Goal: Task Accomplishment & Management: Manage account settings

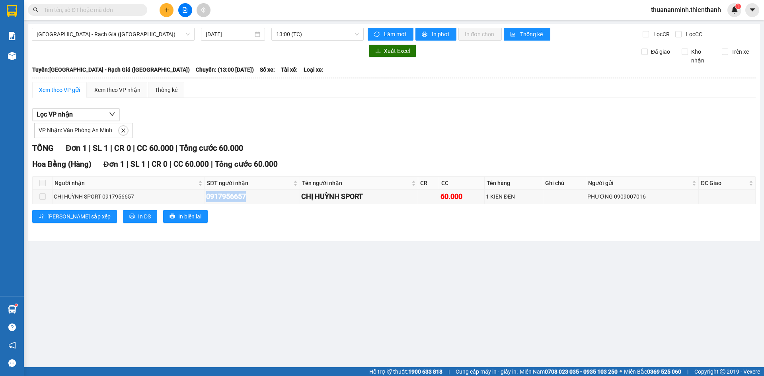
click at [169, 10] on icon "plus" at bounding box center [167, 10] width 6 height 6
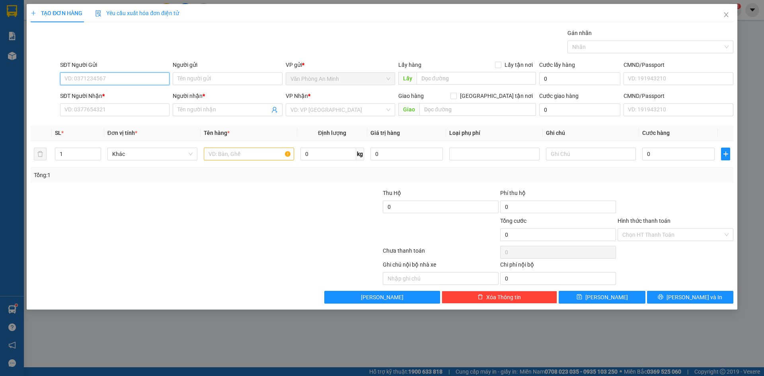
paste input "0367136181"
type input "0367136181"
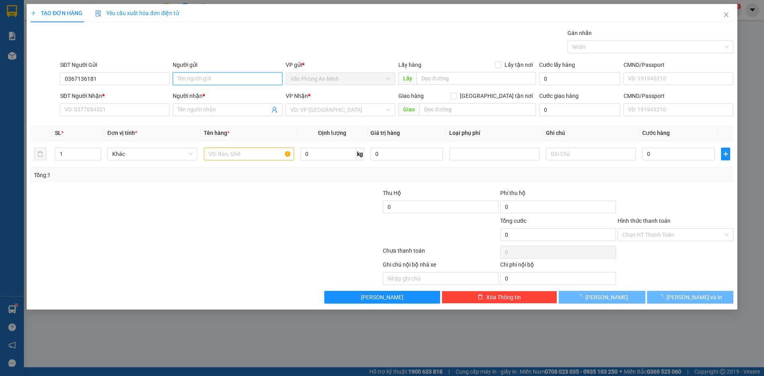
click at [211, 77] on input "Người gửi" at bounding box center [227, 78] width 109 height 13
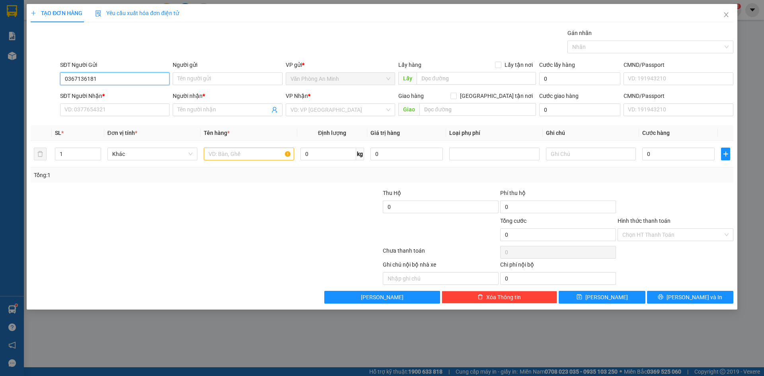
click at [113, 75] on input "0367136181" at bounding box center [114, 78] width 109 height 13
click at [115, 95] on div "0367136181 - ANH LỆNH" at bounding box center [115, 94] width 100 height 9
type input "ANH LỆNH"
type input "0919072806"
type input "[PERSON_NAME]"
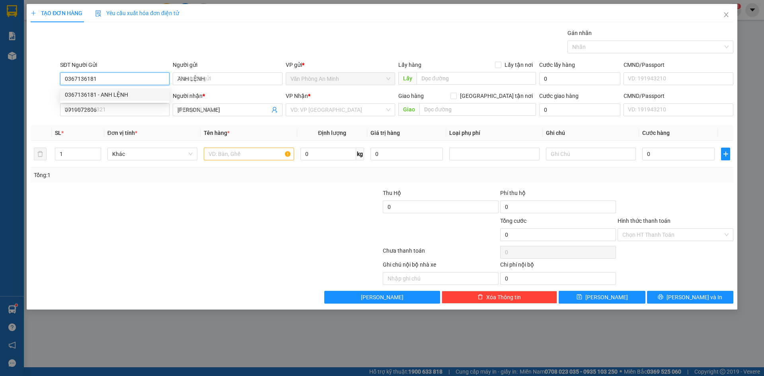
type input "60.000"
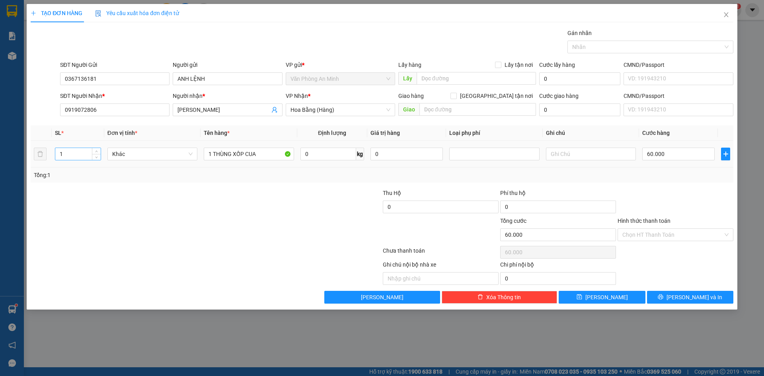
click at [71, 157] on input "1" at bounding box center [77, 154] width 45 height 12
type input "2"
click at [210, 153] on input "1 THÙNG XỐP CUA" at bounding box center [249, 154] width 90 height 13
type input "0"
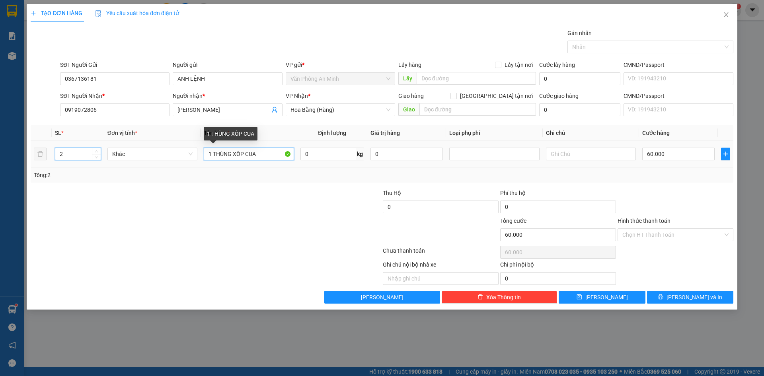
type input "0"
drag, startPoint x: 274, startPoint y: 155, endPoint x: 310, endPoint y: 165, distance: 37.7
click at [273, 155] on input "2 KIỆN 2 THÙNG XỐP CUA" at bounding box center [249, 154] width 90 height 13
type input "2 KIỆN 2 THÙNG XỐP CUA"
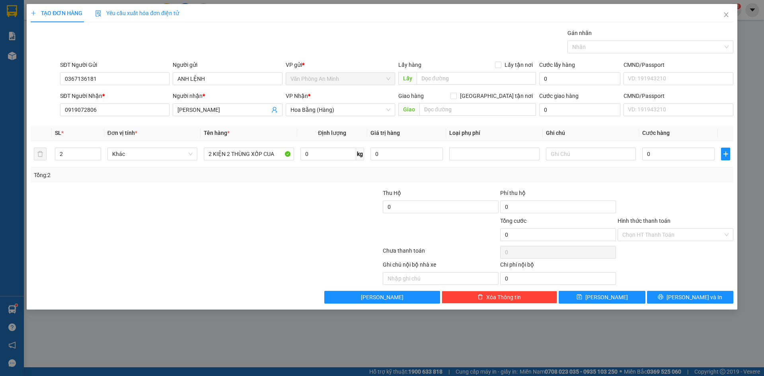
click at [286, 196] on div at bounding box center [322, 203] width 117 height 28
click at [659, 153] on input "0" at bounding box center [678, 154] width 72 height 13
type input "1"
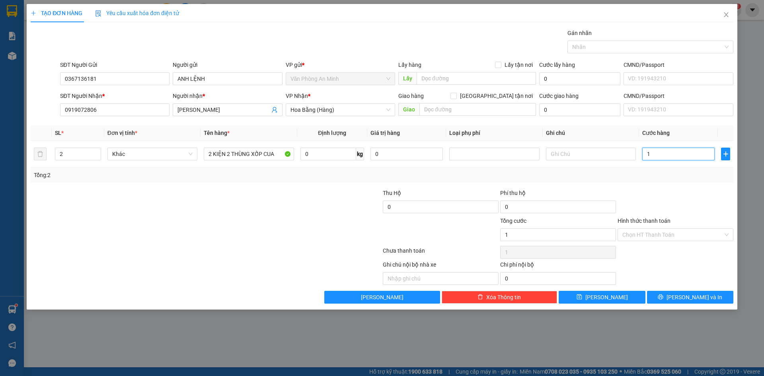
type input "12"
type input "120"
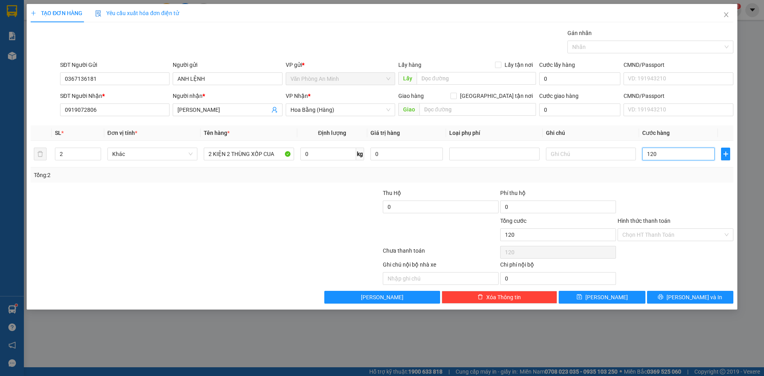
type input "120"
type input "120.000"
click at [645, 170] on div "Tổng: 2" at bounding box center [382, 174] width 702 height 15
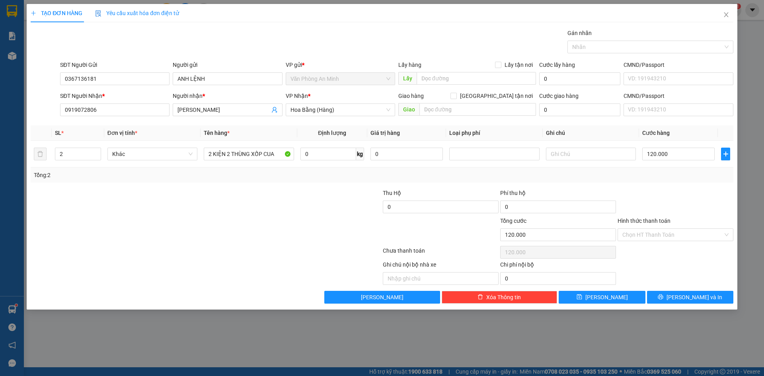
click at [669, 196] on div at bounding box center [674, 203] width 117 height 28
click at [69, 154] on input "2" at bounding box center [77, 154] width 45 height 12
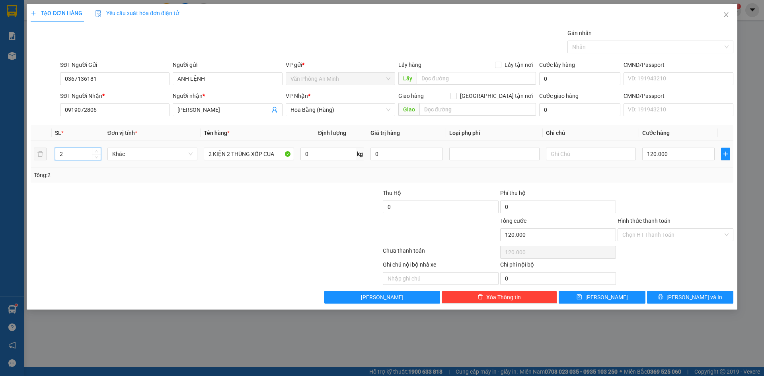
click at [69, 154] on input "2" at bounding box center [77, 154] width 45 height 12
type input "1"
click at [229, 154] on input "2 KIỆN 2 THÙNG XỐP CUA" at bounding box center [249, 154] width 90 height 13
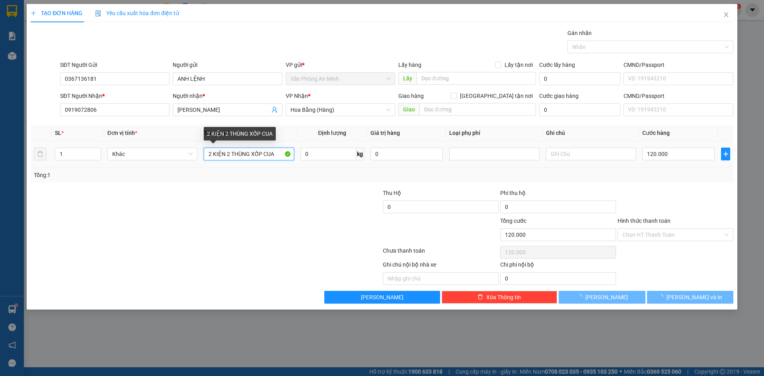
type input "0"
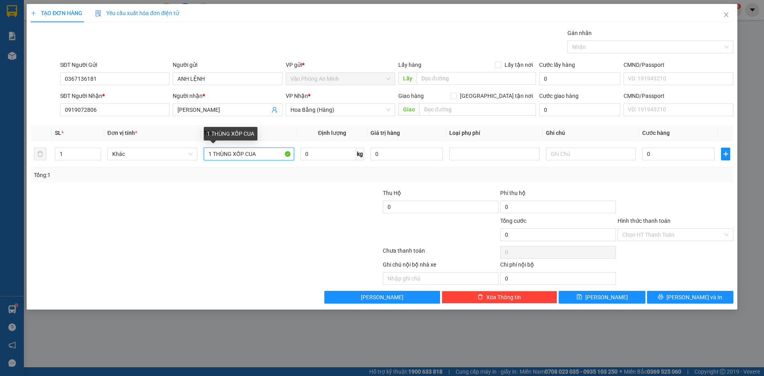
type input "1 THÙNG XỐP CUA"
click at [245, 201] on div at bounding box center [147, 203] width 235 height 28
click at [669, 155] on input "0" at bounding box center [678, 154] width 72 height 13
type input "6"
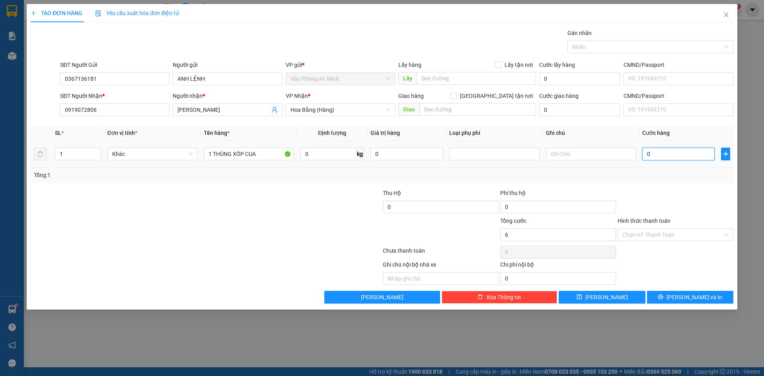
type input "6"
type input "60"
type input "60.000"
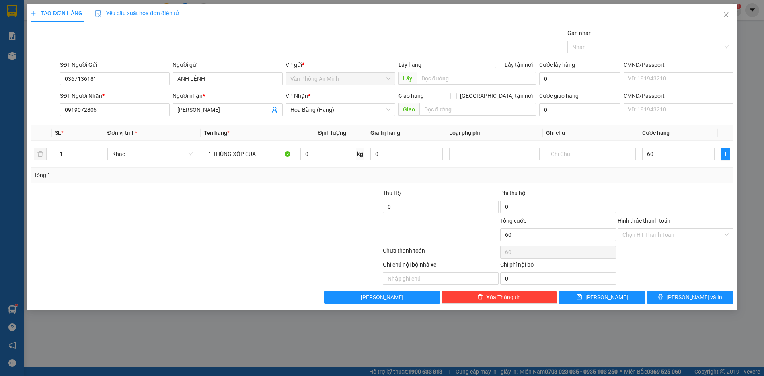
type input "60.000"
click at [664, 191] on div at bounding box center [674, 203] width 117 height 28
click at [691, 299] on span "[PERSON_NAME] và In" at bounding box center [694, 297] width 56 height 9
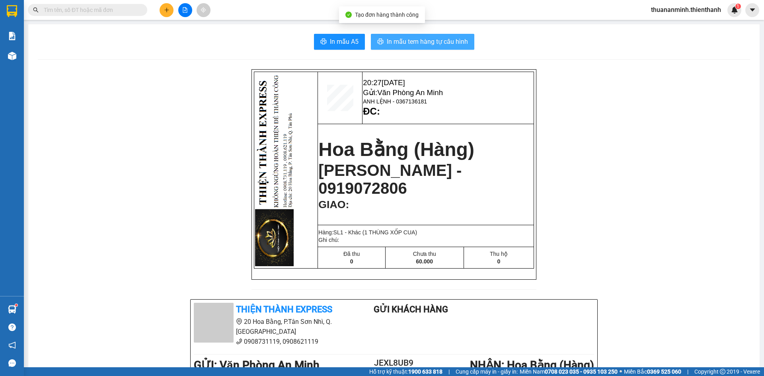
click at [422, 41] on span "In mẫu tem hàng tự cấu hình" at bounding box center [427, 42] width 81 height 10
click at [431, 43] on span "In mẫu tem hàng tự cấu hình" at bounding box center [427, 42] width 81 height 10
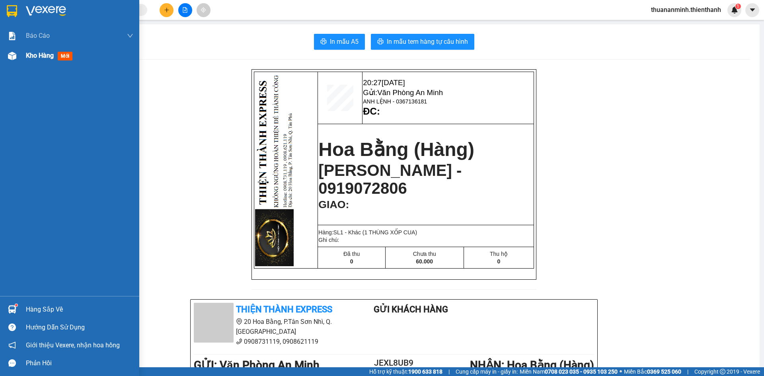
click at [47, 56] on span "Kho hàng" at bounding box center [40, 56] width 28 height 8
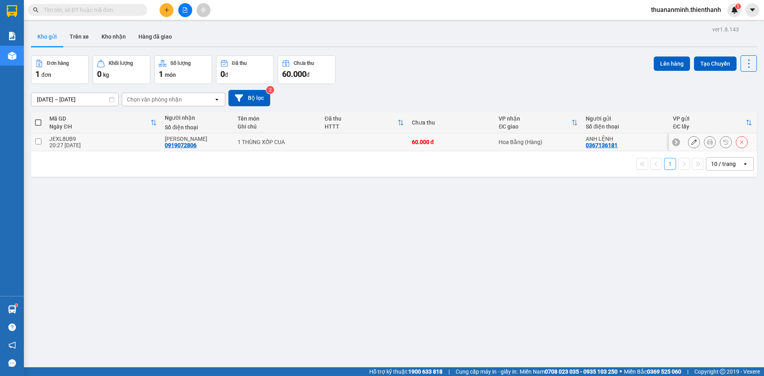
click at [596, 146] on div "0367136181" at bounding box center [601, 145] width 32 height 6
drag, startPoint x: 596, startPoint y: 146, endPoint x: 591, endPoint y: 144, distance: 5.2
click at [591, 144] on div "0367136181" at bounding box center [601, 145] width 32 height 6
copy div "0367136181"
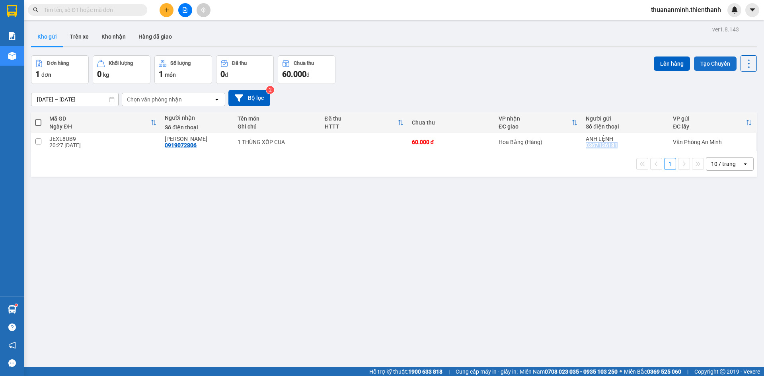
click at [707, 62] on button "Tạo Chuyến" at bounding box center [715, 63] width 43 height 14
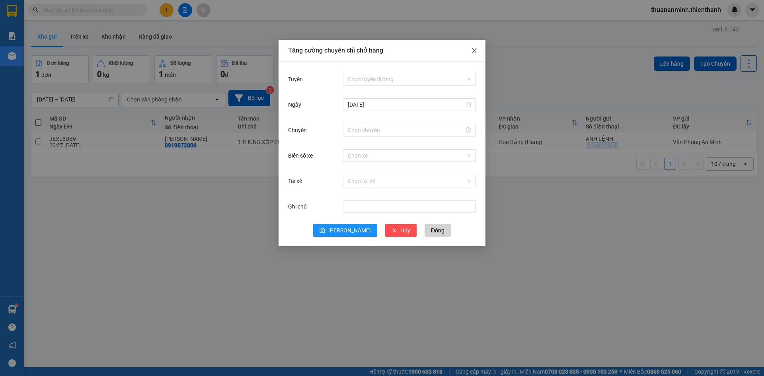
click at [480, 47] on span "Close" at bounding box center [474, 51] width 22 height 22
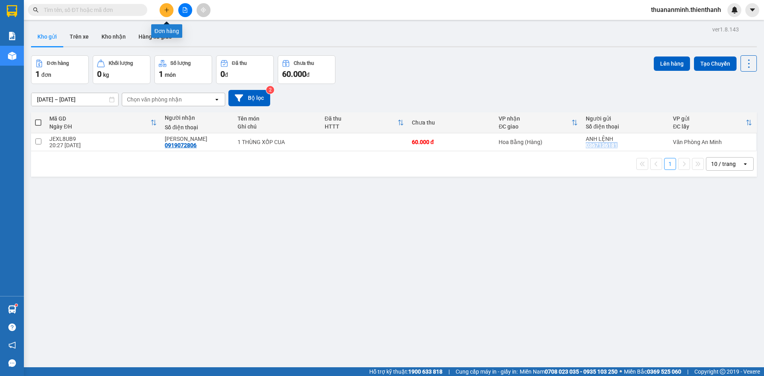
click at [169, 10] on icon "plus" at bounding box center [167, 10] width 6 height 6
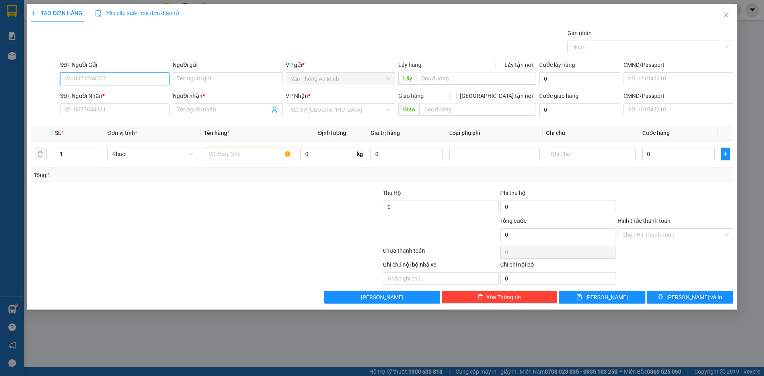
paste input "0367136181"
type input "0367136181"
click at [137, 94] on div "0367136181 - ANH LỆNH" at bounding box center [115, 94] width 100 height 9
type input "ANH LỆNH"
type input "0919072806"
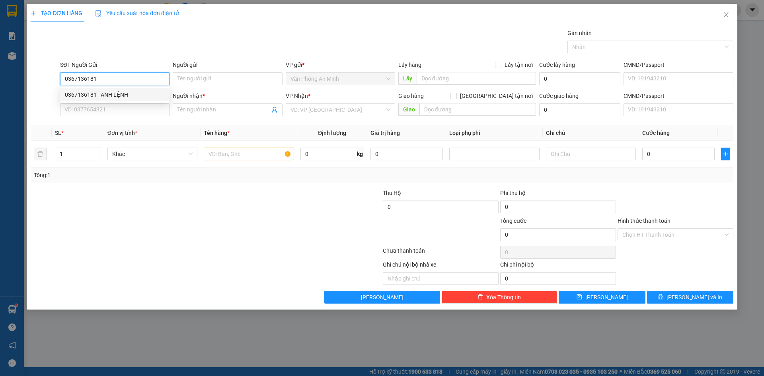
type input "[PERSON_NAME]"
type input "60.000"
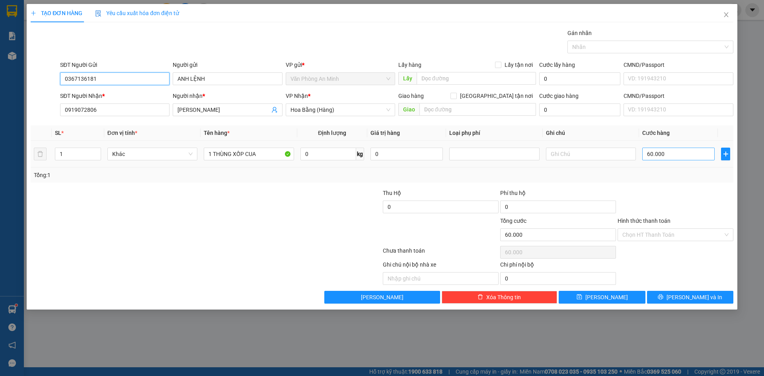
type input "0367136181"
click at [681, 150] on input "60.000" at bounding box center [678, 154] width 72 height 13
type input "5"
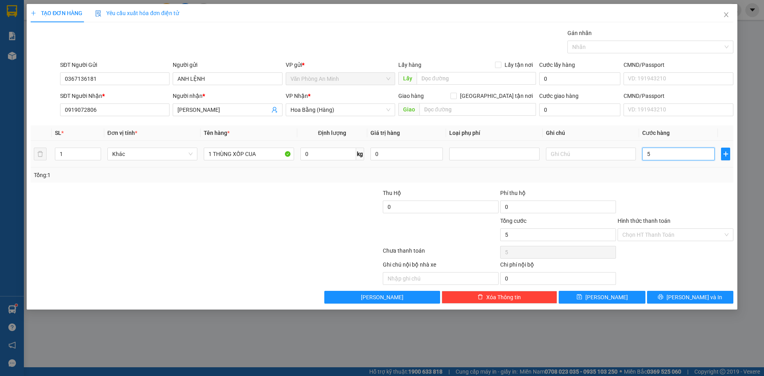
type input "50"
type input "50.000"
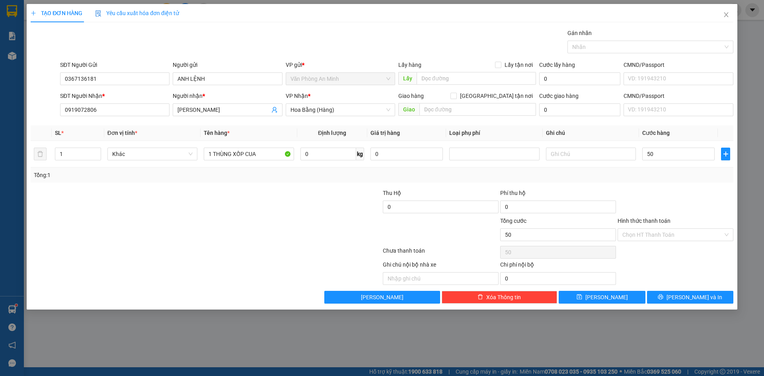
type input "50.000"
click at [676, 193] on div at bounding box center [674, 203] width 117 height 28
click at [709, 298] on button "[PERSON_NAME] và In" at bounding box center [690, 297] width 86 height 13
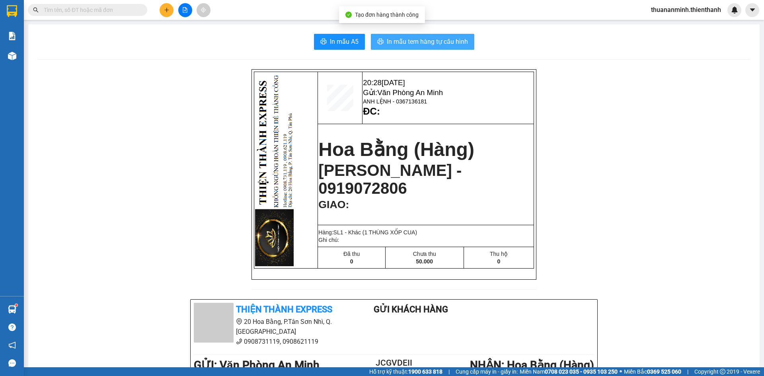
click at [404, 40] on span "In mẫu tem hàng tự cấu hình" at bounding box center [427, 42] width 81 height 10
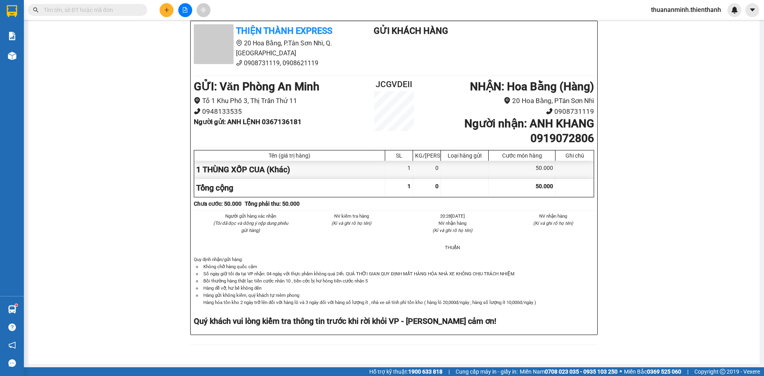
scroll to position [40, 0]
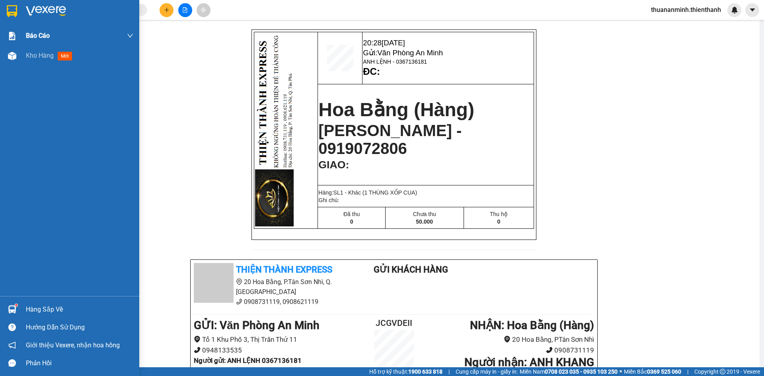
click at [57, 45] on div "Báo cáo" at bounding box center [79, 36] width 107 height 20
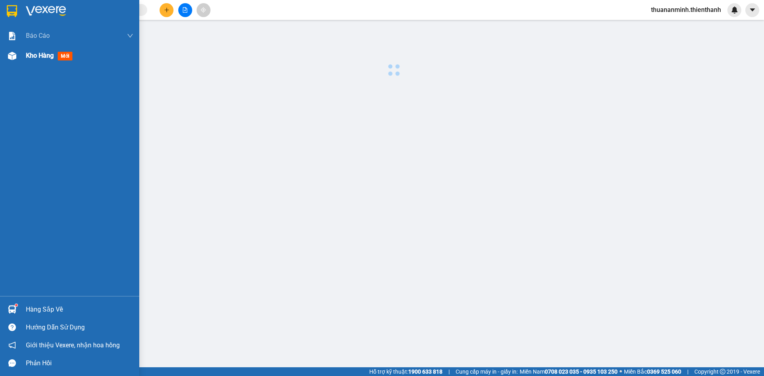
click at [46, 65] on div "Kho hàng mới" at bounding box center [79, 56] width 107 height 20
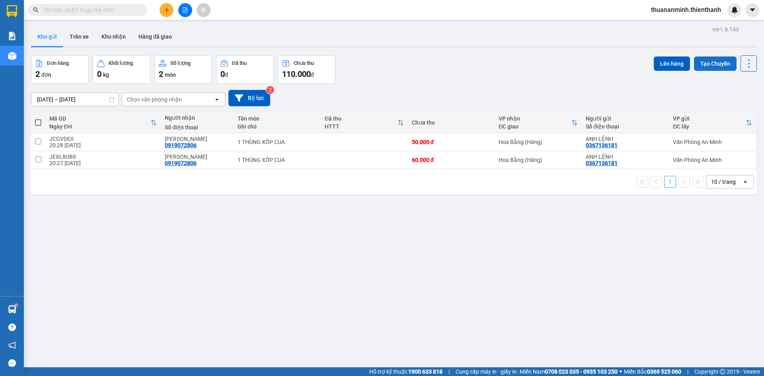
click at [714, 66] on button "Tạo Chuyến" at bounding box center [715, 63] width 43 height 14
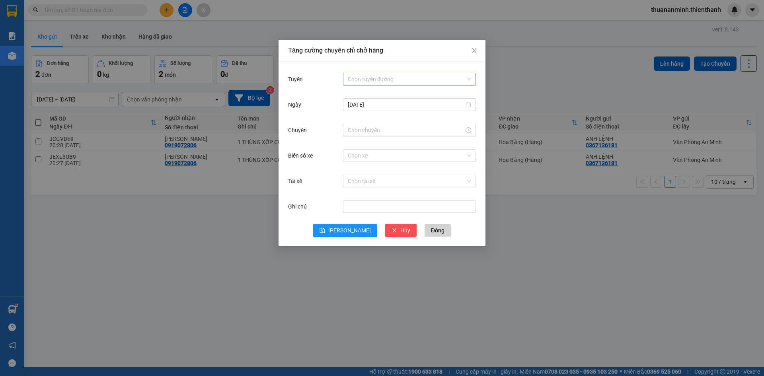
click at [400, 75] on input "Tuyến" at bounding box center [407, 79] width 118 height 12
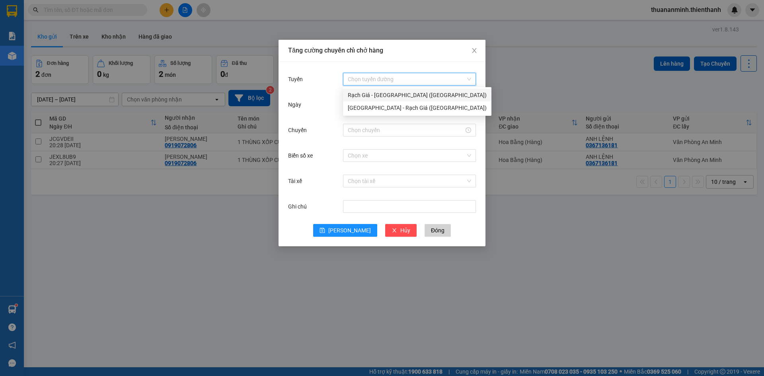
click at [403, 92] on div "Rạch Giá - [GEOGRAPHIC_DATA] ([GEOGRAPHIC_DATA])" at bounding box center [417, 95] width 139 height 9
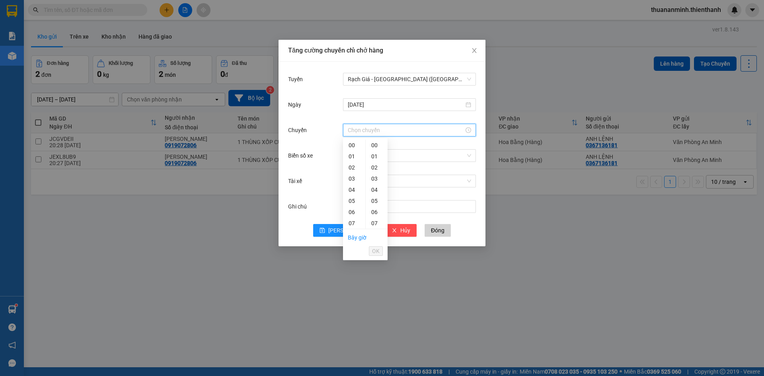
click at [410, 128] on input "Chuyến" at bounding box center [406, 130] width 116 height 9
click at [355, 182] on div "21" at bounding box center [354, 180] width 22 height 11
type input "21:00"
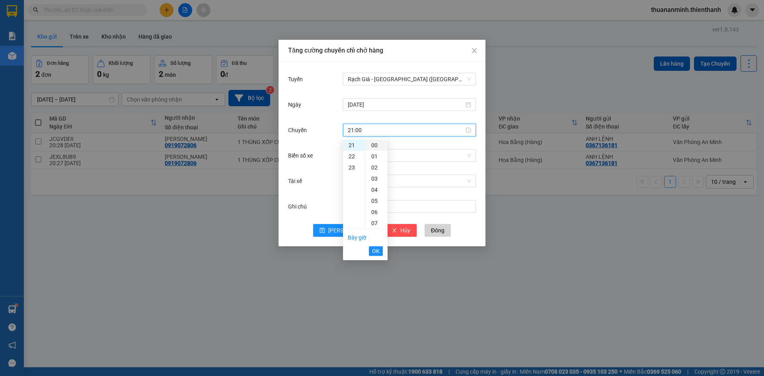
click at [375, 142] on div "00" at bounding box center [376, 145] width 22 height 11
click at [375, 255] on button "OK" at bounding box center [376, 251] width 14 height 10
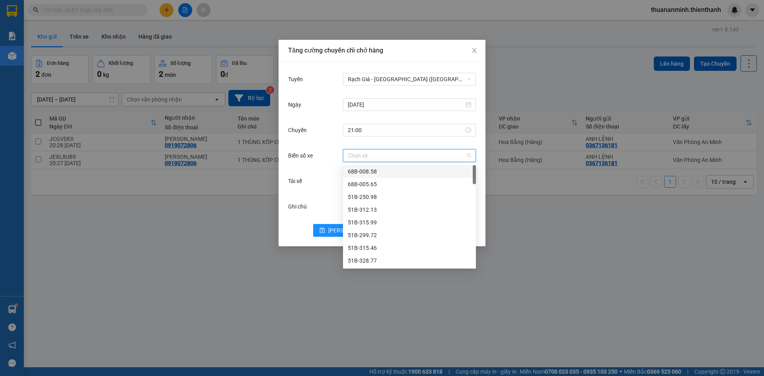
drag, startPoint x: 401, startPoint y: 158, endPoint x: 394, endPoint y: 163, distance: 8.5
click at [401, 159] on input "Biển số xe" at bounding box center [407, 156] width 118 height 12
type input "17"
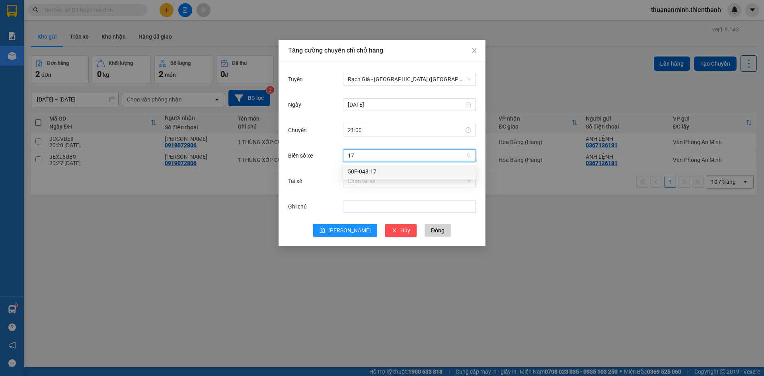
click at [391, 169] on div "50F-048.17" at bounding box center [409, 171] width 123 height 9
click at [349, 231] on span "[PERSON_NAME]" at bounding box center [349, 230] width 43 height 9
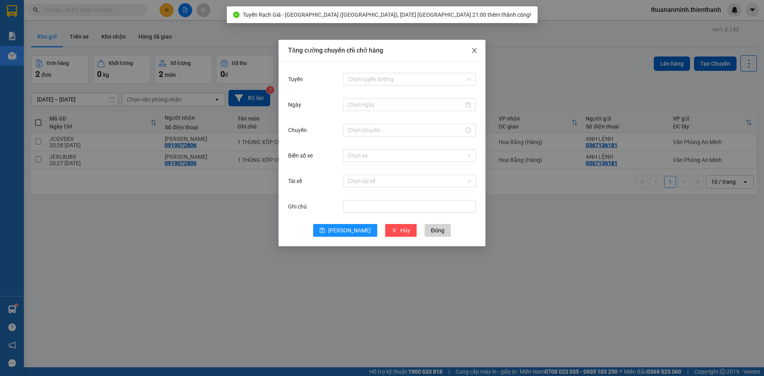
click at [476, 49] on icon "close" at bounding box center [474, 50] width 6 height 6
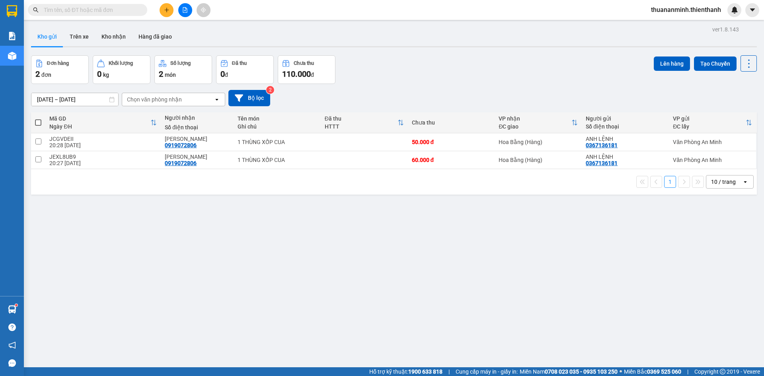
click at [143, 270] on div "ver 1.8.143 Kho gửi Trên xe Kho nhận Hàng đã giao Đơn hàng 2 đơn Khối lượng 0 k…" at bounding box center [394, 212] width 732 height 376
click at [40, 161] on input "checkbox" at bounding box center [38, 159] width 6 height 6
checkbox input "true"
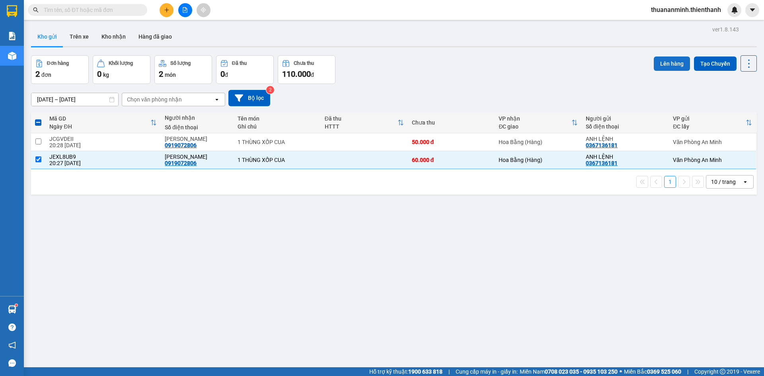
click at [665, 62] on button "Lên hàng" at bounding box center [671, 63] width 36 height 14
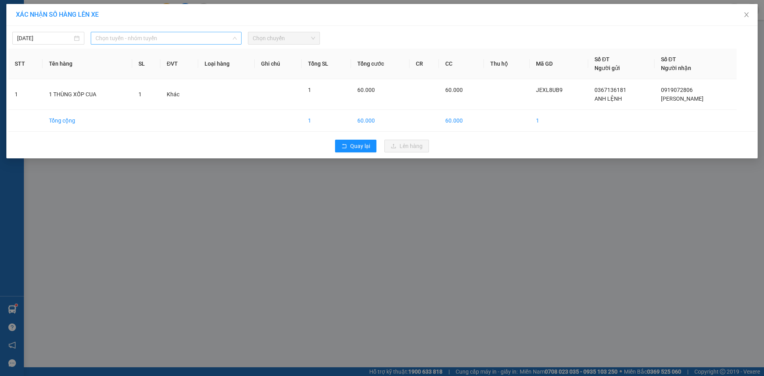
click at [198, 36] on span "Chọn tuyến - nhóm tuyến" at bounding box center [165, 38] width 141 height 12
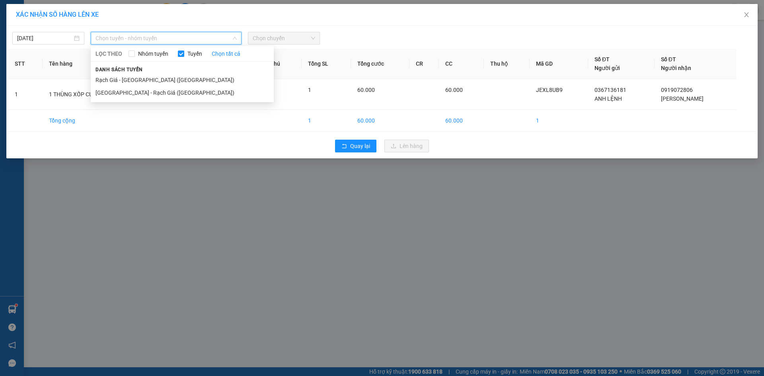
drag, startPoint x: 157, startPoint y: 79, endPoint x: 237, endPoint y: 51, distance: 84.4
click at [157, 79] on li "Rạch Giá - [GEOGRAPHIC_DATA] ([GEOGRAPHIC_DATA])" at bounding box center [182, 80] width 183 height 13
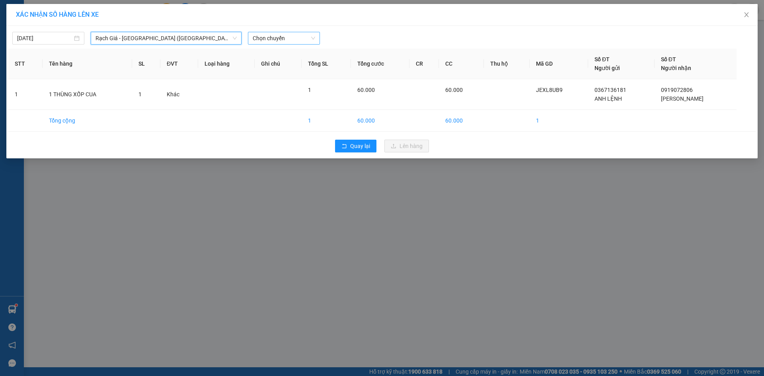
click at [288, 37] on span "Chọn chuyến" at bounding box center [284, 38] width 62 height 12
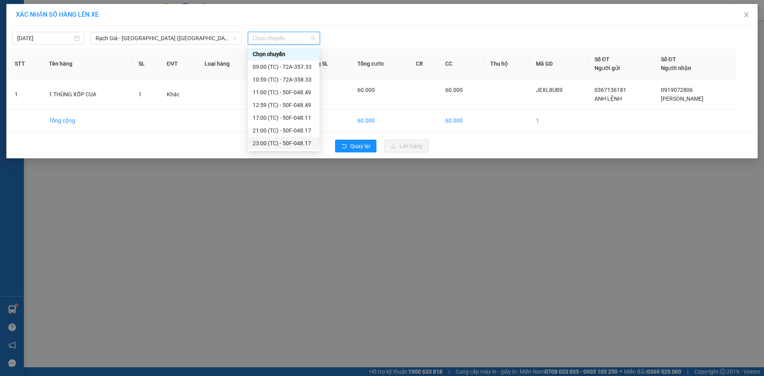
click at [296, 148] on div "23:00 (TC) - 50F-048.17" at bounding box center [284, 143] width 72 height 13
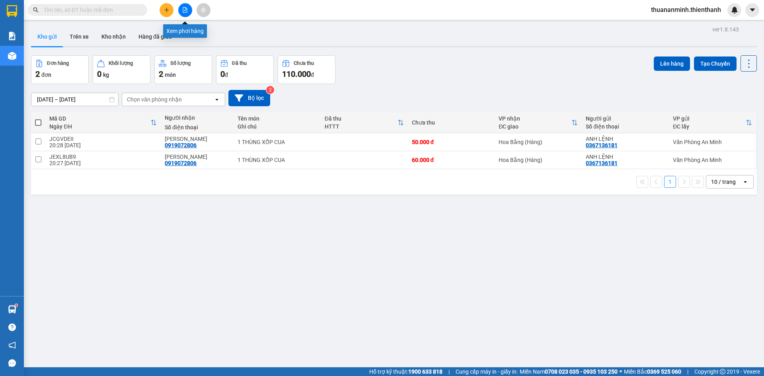
click at [186, 10] on icon "file-add" at bounding box center [185, 10] width 6 height 6
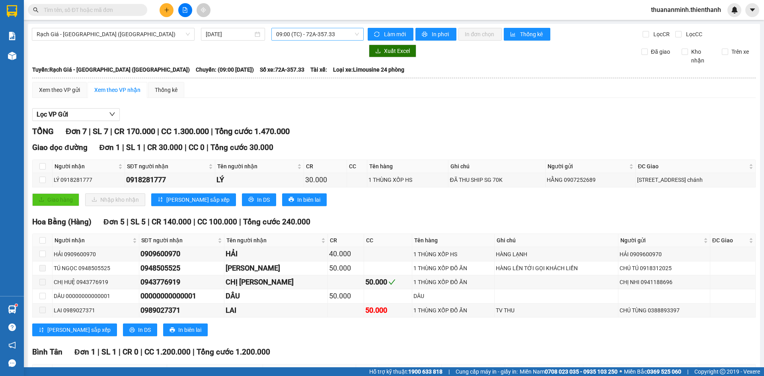
click at [312, 35] on span "09:00 (TC) - 72A-357.33" at bounding box center [317, 34] width 83 height 12
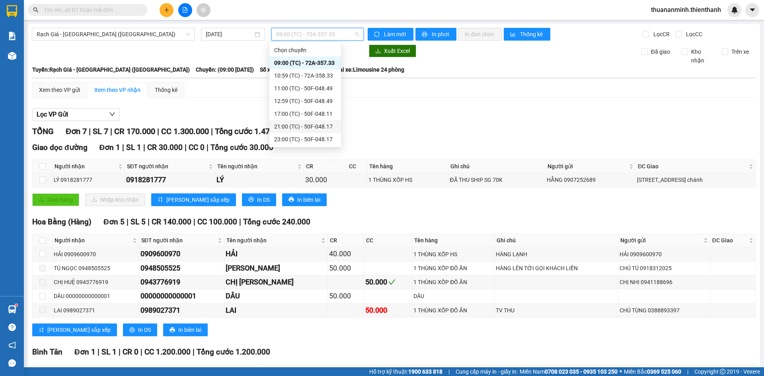
click at [313, 126] on div "21:00 (TC) - 50F-048.17" at bounding box center [305, 126] width 62 height 9
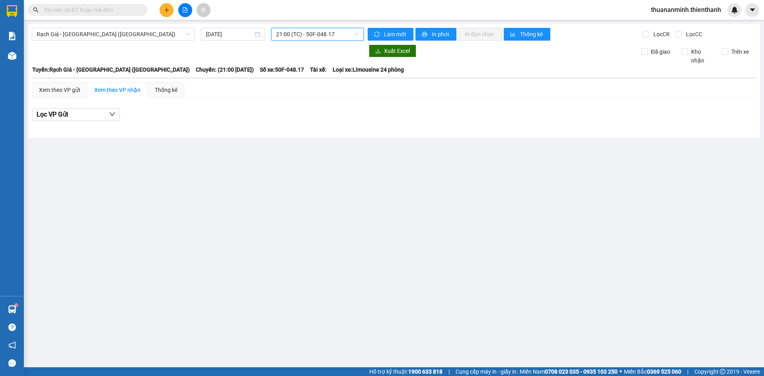
click at [316, 33] on span "21:00 (TC) - 50F-048.17" at bounding box center [317, 34] width 83 height 12
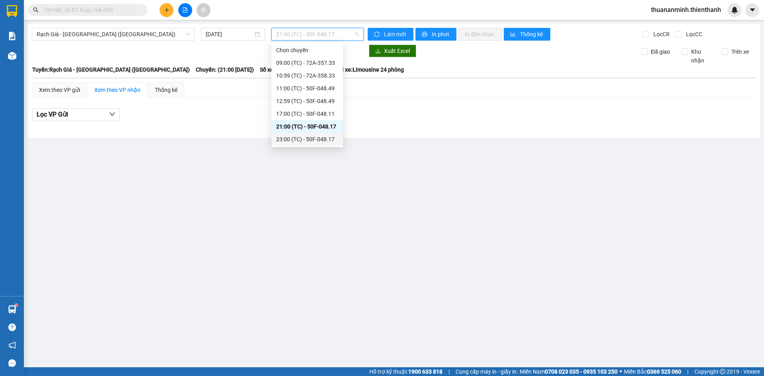
click at [304, 140] on div "23:00 (TC) - 50F-048.17" at bounding box center [307, 139] width 62 height 9
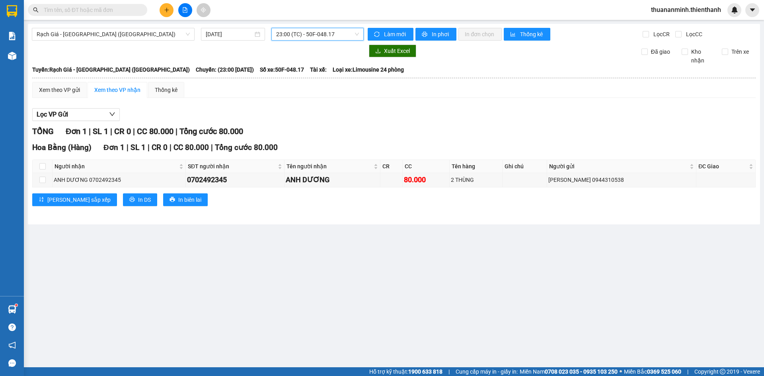
click at [336, 33] on span "23:00 (TC) - 50F-048.17" at bounding box center [317, 34] width 83 height 12
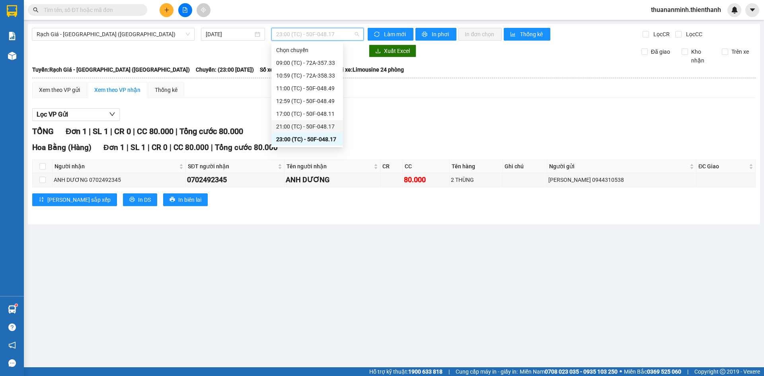
click at [317, 124] on div "21:00 (TC) - 50F-048.17" at bounding box center [307, 126] width 62 height 9
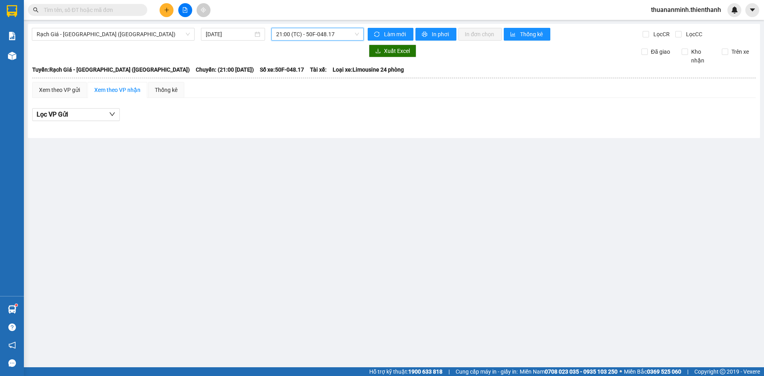
click at [349, 34] on span "21:00 (TC) - 50F-048.17" at bounding box center [317, 34] width 83 height 12
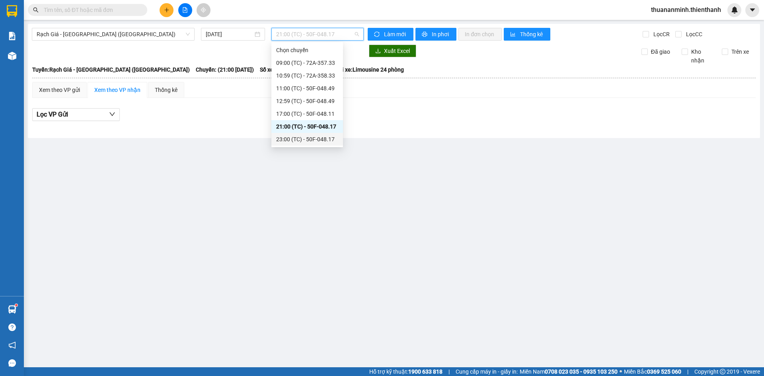
click at [384, 148] on main "Rạch Giá - [GEOGRAPHIC_DATA] ([GEOGRAPHIC_DATA]) [DATE] 21:00 (TC) - 50F-048.17…" at bounding box center [382, 183] width 764 height 367
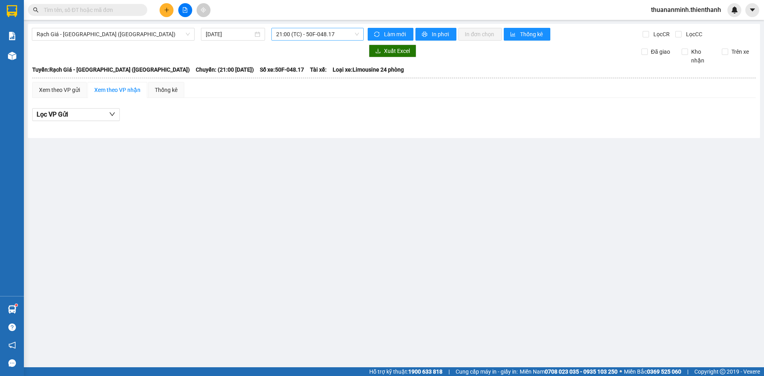
click at [309, 32] on span "21:00 (TC) - 50F-048.17" at bounding box center [317, 34] width 83 height 12
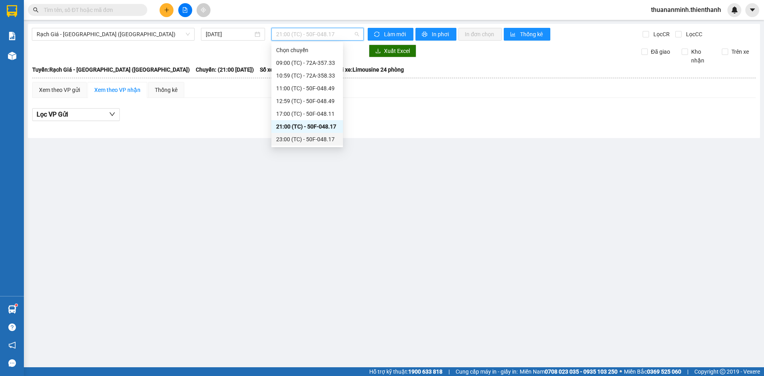
click at [293, 136] on div "23:00 (TC) - 50F-048.17" at bounding box center [307, 139] width 62 height 9
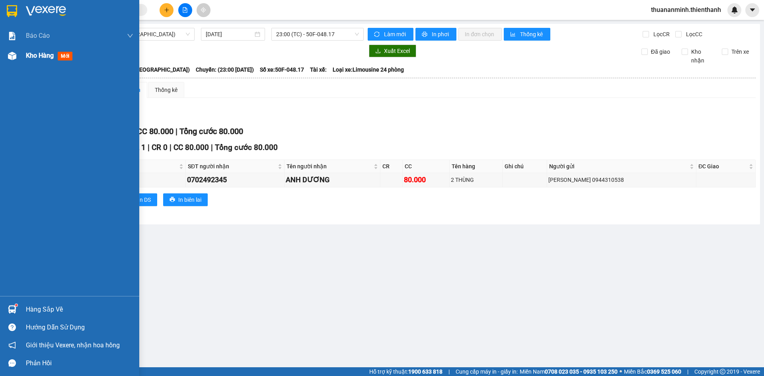
click at [46, 60] on div "Kho hàng mới" at bounding box center [51, 56] width 50 height 10
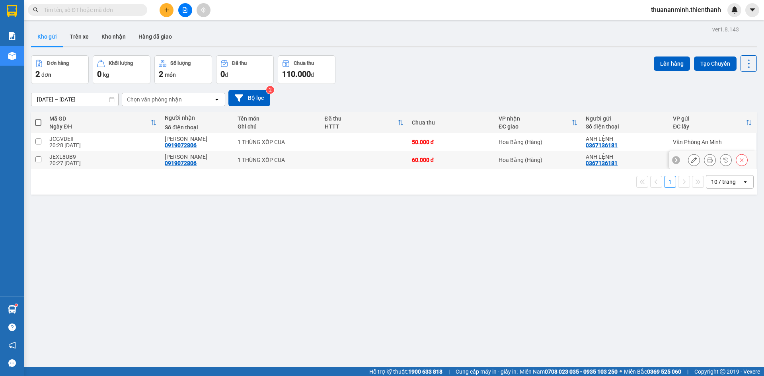
click at [39, 157] on input "checkbox" at bounding box center [38, 159] width 6 height 6
checkbox input "true"
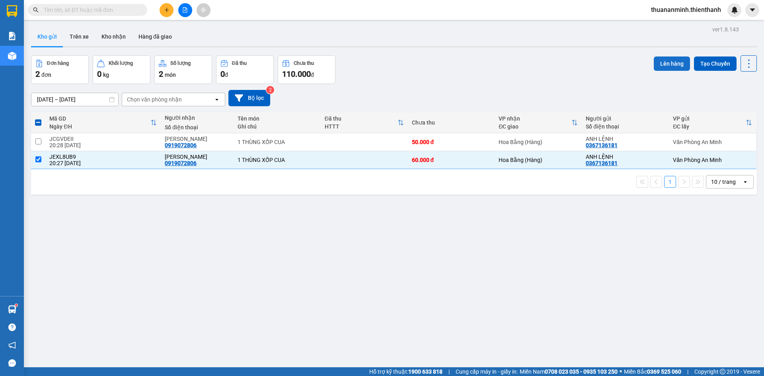
click at [667, 63] on button "Lên hàng" at bounding box center [671, 63] width 36 height 14
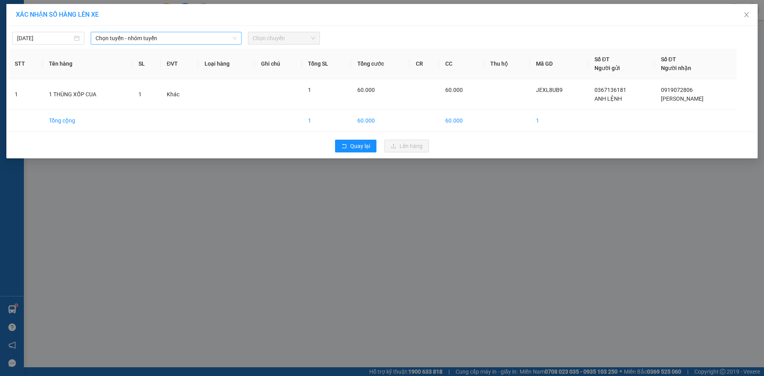
click at [158, 41] on span "Chọn tuyến - nhóm tuyến" at bounding box center [165, 38] width 141 height 12
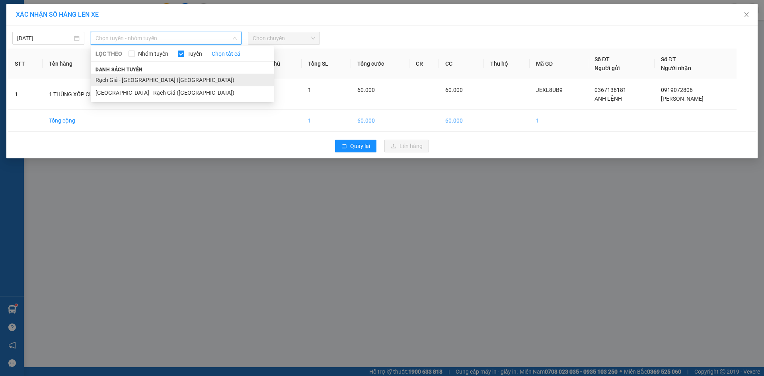
click at [144, 82] on li "Rạch Giá - [GEOGRAPHIC_DATA] ([GEOGRAPHIC_DATA])" at bounding box center [182, 80] width 183 height 13
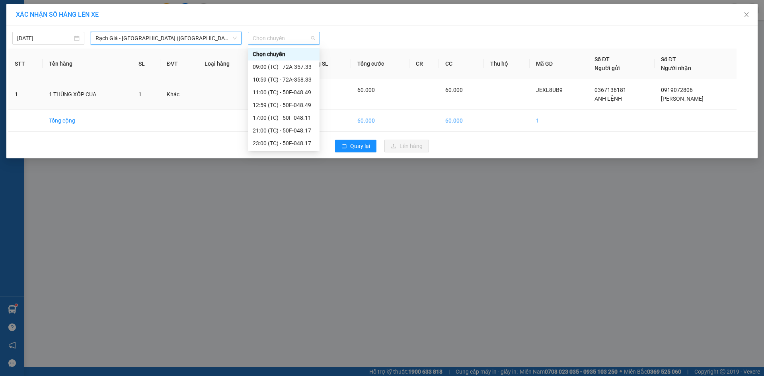
click at [305, 37] on span "Chọn chuyến" at bounding box center [284, 38] width 62 height 12
click at [299, 145] on div "23:00 (TC) - 50F-048.17" at bounding box center [284, 143] width 62 height 9
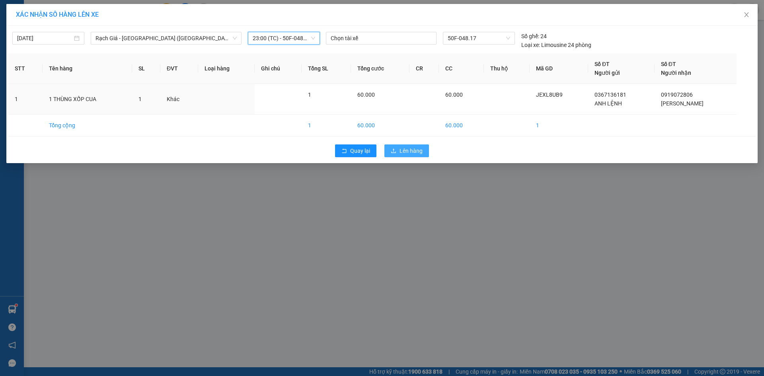
click at [421, 149] on span "Lên hàng" at bounding box center [410, 150] width 23 height 9
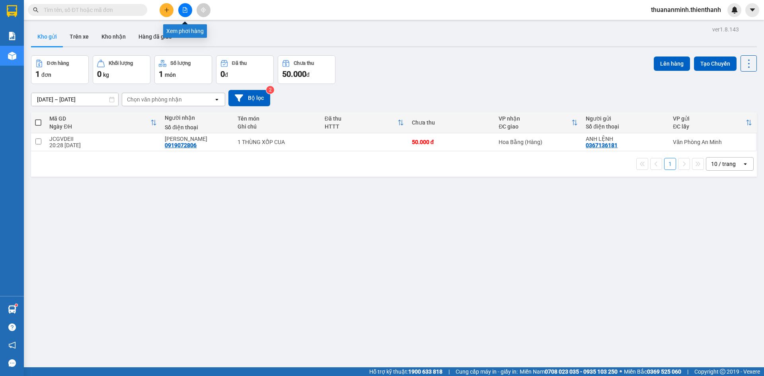
click at [186, 12] on icon "file-add" at bounding box center [185, 10] width 4 height 6
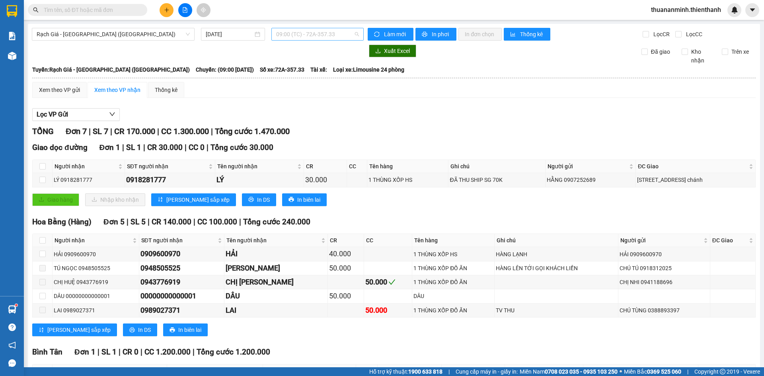
click at [325, 38] on span "09:00 (TC) - 72A-357.33" at bounding box center [317, 34] width 83 height 12
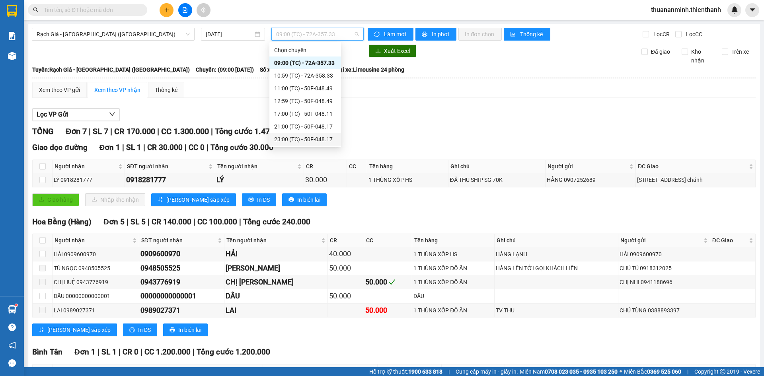
click at [315, 136] on div "23:00 (TC) - 50F-048.17" at bounding box center [305, 139] width 62 height 9
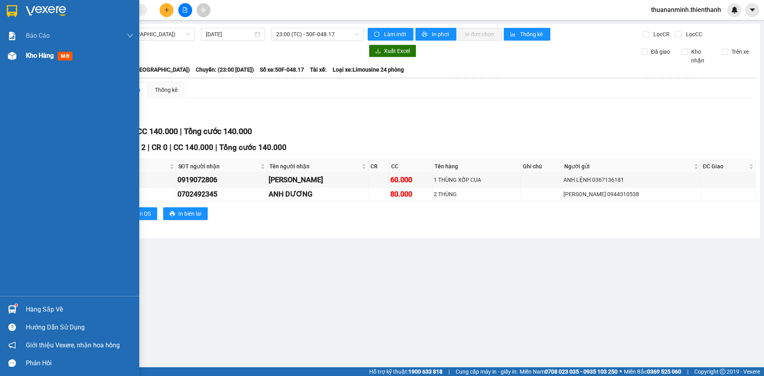
click at [43, 62] on div "Kho hàng mới" at bounding box center [79, 56] width 107 height 20
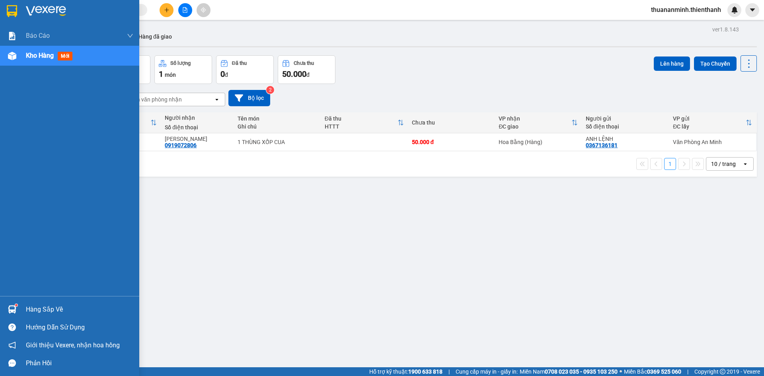
click at [52, 55] on span "Kho hàng" at bounding box center [40, 56] width 28 height 8
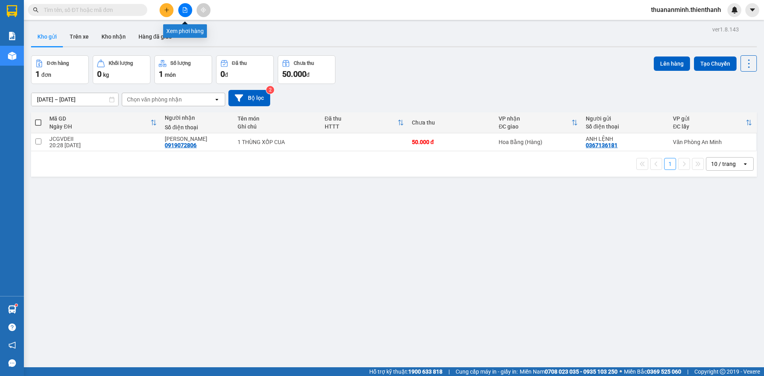
click at [187, 9] on icon "file-add" at bounding box center [185, 10] width 6 height 6
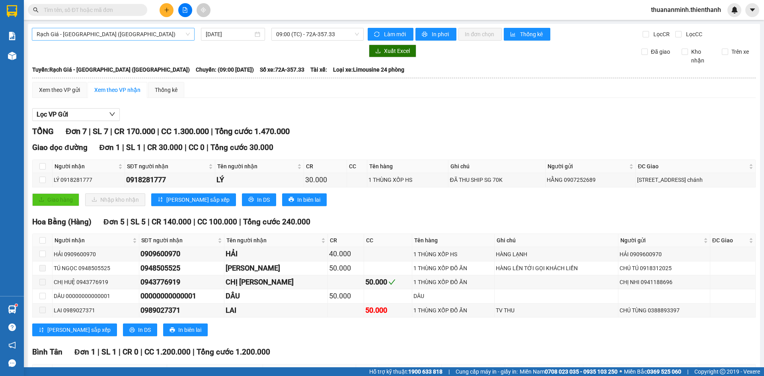
click at [96, 38] on span "Rạch Giá - [GEOGRAPHIC_DATA] ([GEOGRAPHIC_DATA])" at bounding box center [113, 34] width 153 height 12
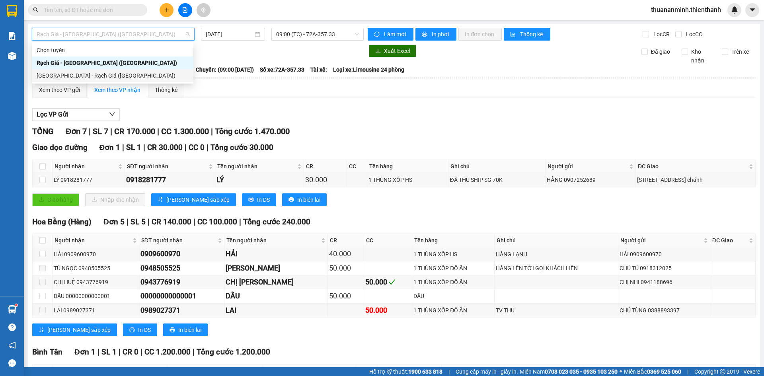
click at [77, 74] on div "[GEOGRAPHIC_DATA] - Rạch Giá ([GEOGRAPHIC_DATA])" at bounding box center [113, 75] width 152 height 9
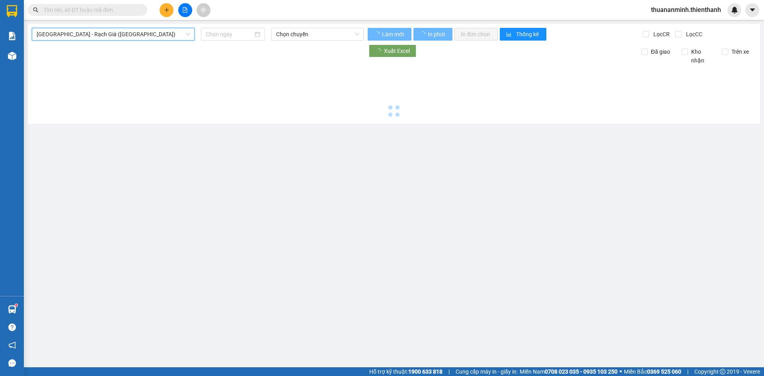
type input "[DATE]"
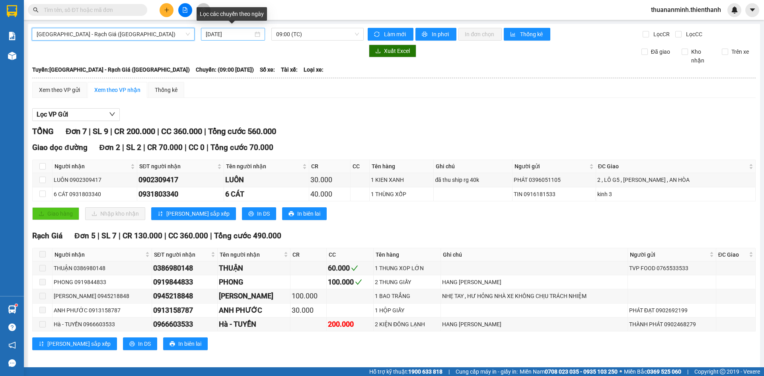
click at [254, 33] on div "[DATE]" at bounding box center [233, 34] width 54 height 9
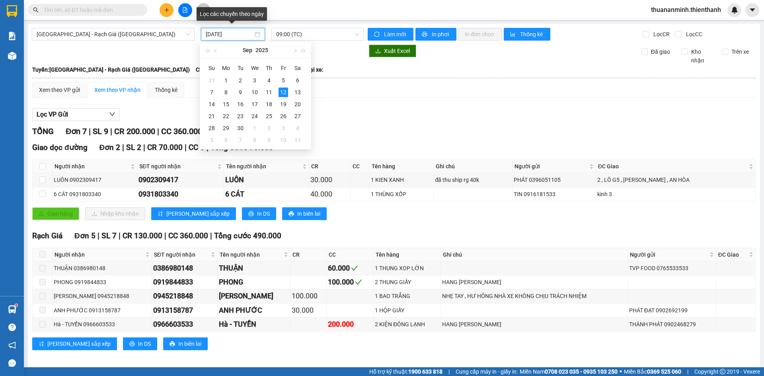
click at [254, 33] on div "[DATE]" at bounding box center [233, 34] width 54 height 9
click at [329, 35] on span "09:00 (TC)" at bounding box center [317, 34] width 83 height 12
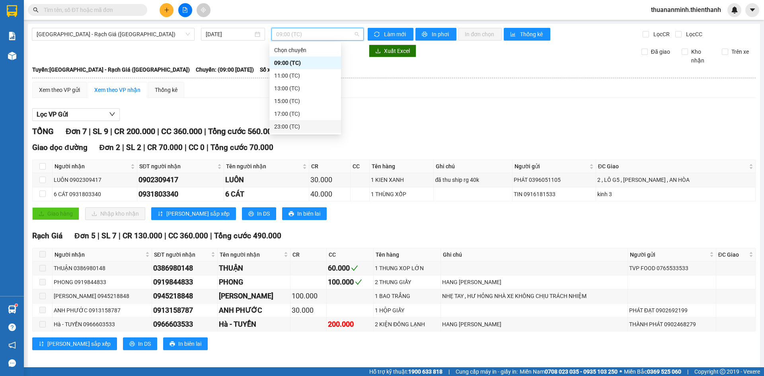
click at [306, 124] on div "23:00 (TC)" at bounding box center [305, 126] width 62 height 9
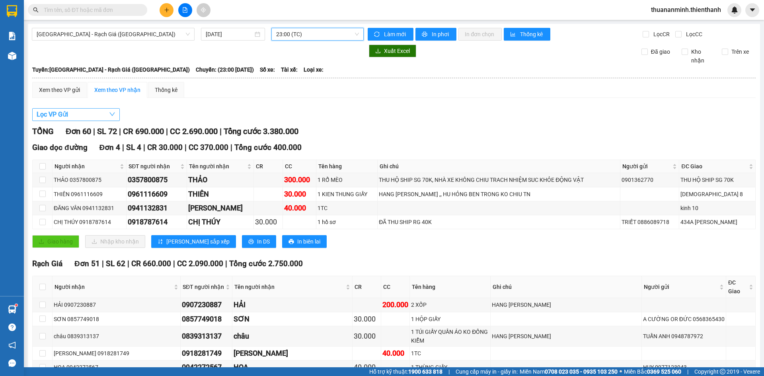
click at [85, 116] on button "Lọc VP Gửi" at bounding box center [75, 114] width 87 height 13
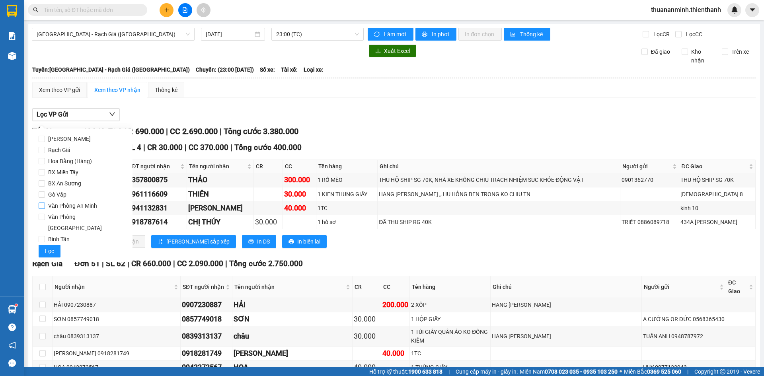
click at [70, 204] on span "Văn Phòng An Minh" at bounding box center [72, 205] width 55 height 11
click at [45, 204] on input "Văn Phòng An Minh" at bounding box center [42, 205] width 6 height 6
checkbox input "true"
click at [52, 247] on span "Lọc" at bounding box center [49, 251] width 9 height 9
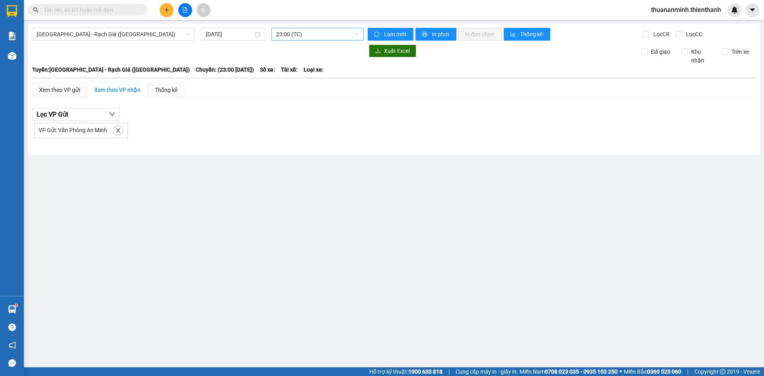
click at [355, 34] on span "23:00 (TC)" at bounding box center [317, 34] width 83 height 12
click at [355, 35] on span "23:00 (TC)" at bounding box center [317, 34] width 83 height 12
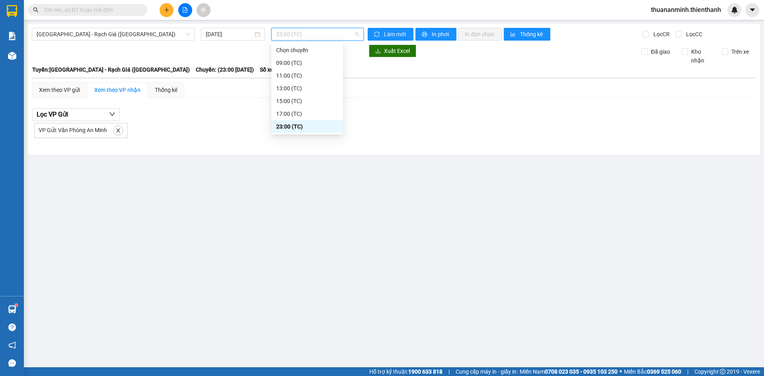
click at [348, 35] on span "23:00 (TC)" at bounding box center [317, 34] width 83 height 12
click at [318, 128] on div "23:00 (TC)" at bounding box center [307, 126] width 62 height 9
click at [308, 192] on main "[GEOGRAPHIC_DATA] - Rạch Giá ([GEOGRAPHIC_DATA]) [DATE] 23:00 23:00 (TC) Làm mớ…" at bounding box center [382, 183] width 764 height 367
click at [345, 32] on span "23:00 (TC)" at bounding box center [317, 34] width 83 height 12
click at [303, 129] on div "23:00 (TC)" at bounding box center [307, 126] width 62 height 9
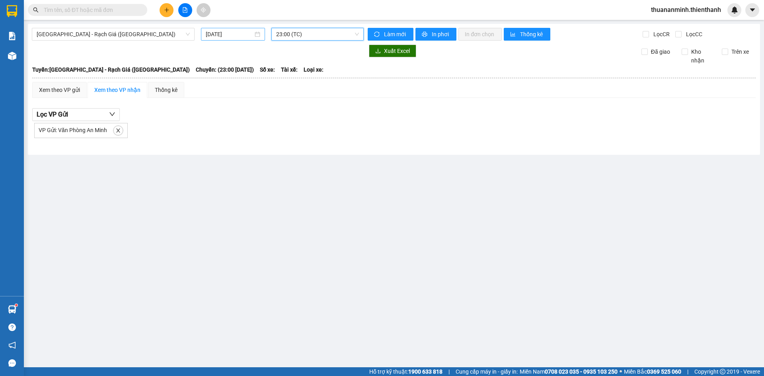
click at [257, 33] on div "[DATE]" at bounding box center [233, 34] width 54 height 9
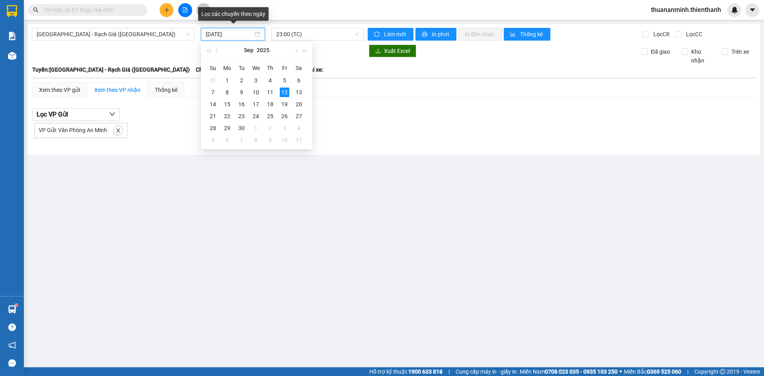
type input "[DATE]"
click at [364, 170] on main "[GEOGRAPHIC_DATA] - Rạch Giá ([GEOGRAPHIC_DATA]) [DATE] 23:00 (TC) Làm mới In p…" at bounding box center [382, 183] width 764 height 367
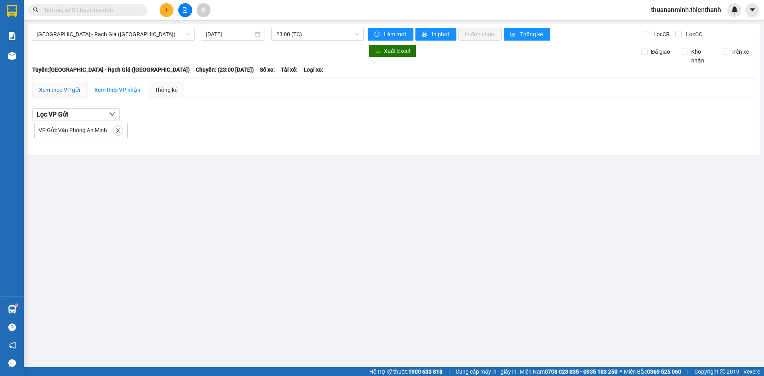
click at [69, 88] on div "Xem theo VP gửi" at bounding box center [59, 90] width 41 height 9
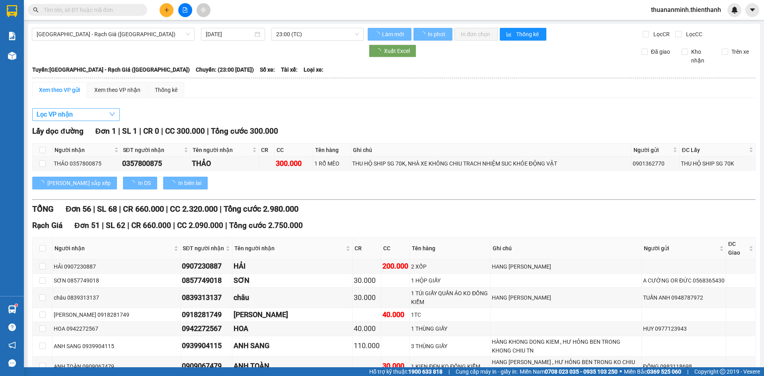
click at [93, 112] on button "Lọc VP nhận" at bounding box center [75, 114] width 87 height 13
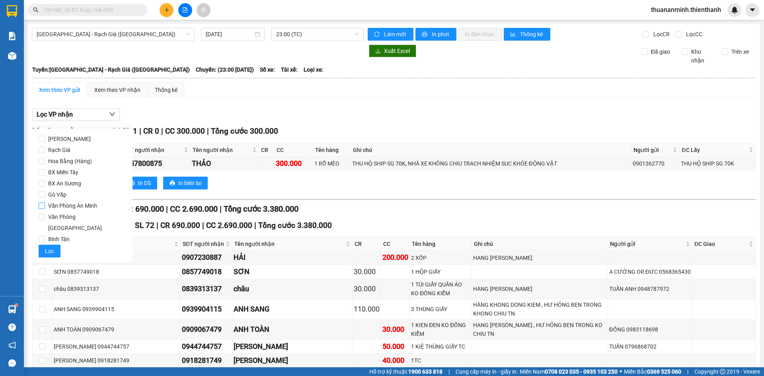
click at [60, 205] on span "Văn Phòng An Minh" at bounding box center [72, 205] width 55 height 11
click at [45, 205] on input "Văn Phòng An Minh" at bounding box center [42, 205] width 6 height 6
checkbox input "true"
click at [47, 247] on span "Lọc" at bounding box center [49, 251] width 9 height 9
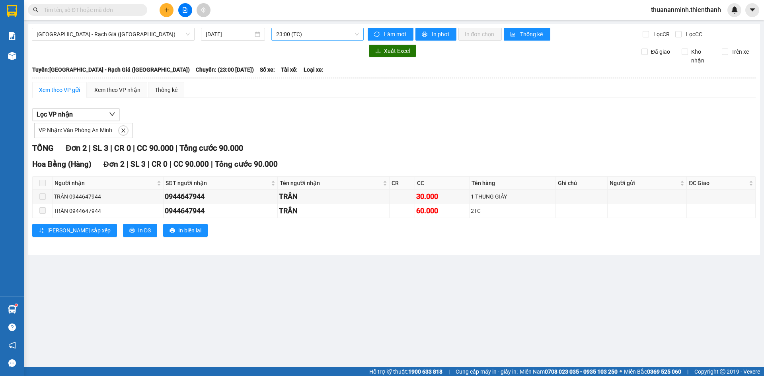
click at [328, 33] on span "23:00 (TC)" at bounding box center [317, 34] width 83 height 12
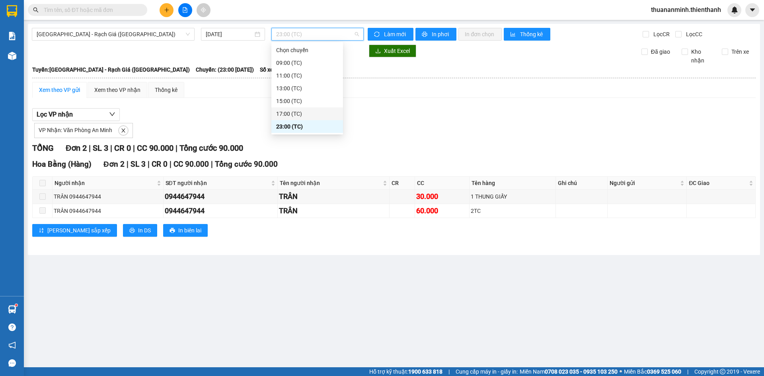
click at [304, 116] on div "17:00 (TC)" at bounding box center [307, 113] width 62 height 9
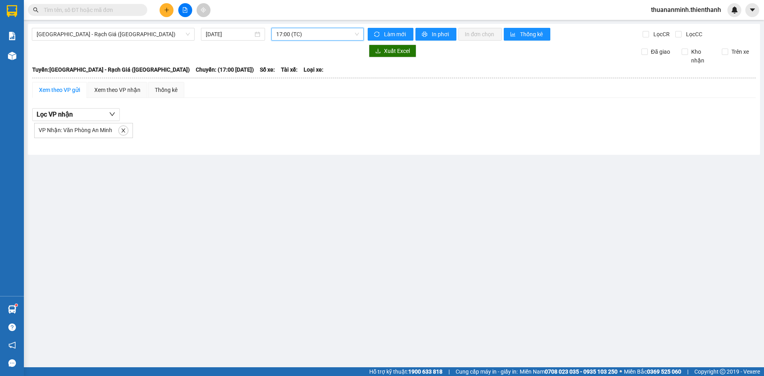
click at [327, 34] on span "17:00 (TC)" at bounding box center [317, 34] width 83 height 12
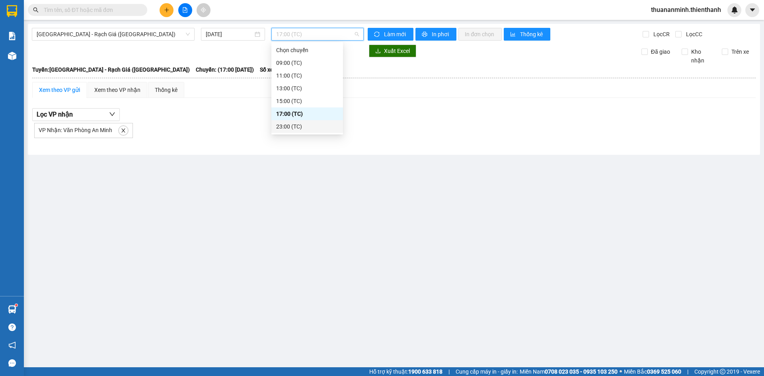
click at [309, 126] on div "23:00 (TC)" at bounding box center [307, 126] width 62 height 9
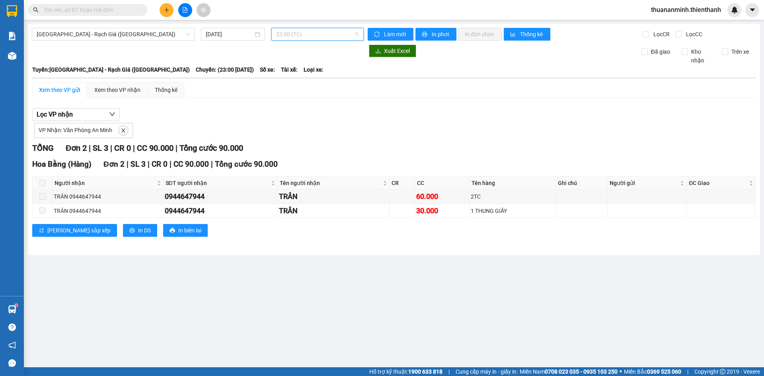
click at [312, 35] on span "23:00 (TC)" at bounding box center [317, 34] width 83 height 12
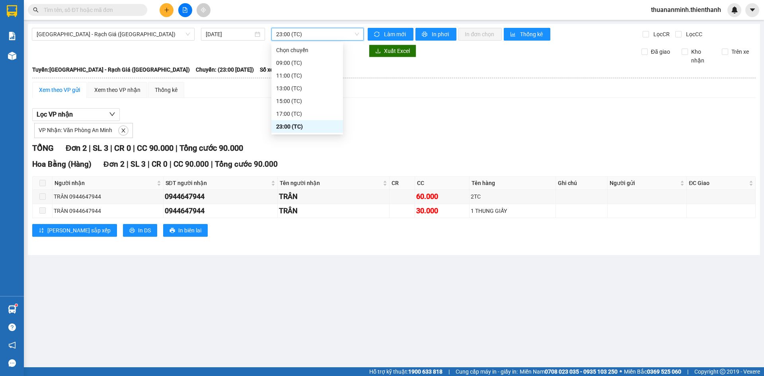
click at [312, 35] on span "23:00 (TC)" at bounding box center [317, 34] width 83 height 12
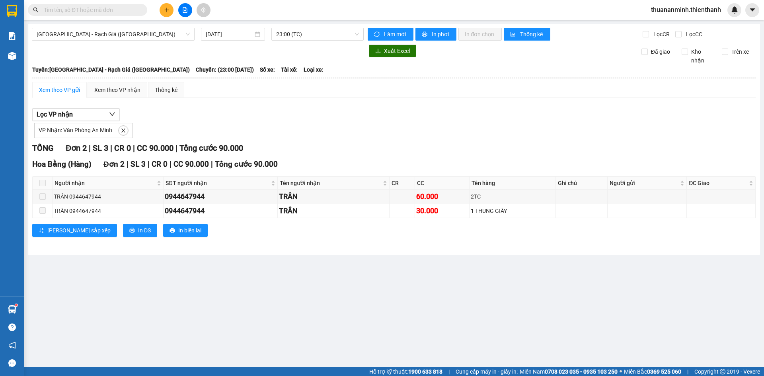
click at [358, 125] on div "VP Nhận: Văn Phòng An Minh" at bounding box center [393, 129] width 723 height 17
click at [305, 35] on span "23:00 (TC)" at bounding box center [317, 34] width 83 height 12
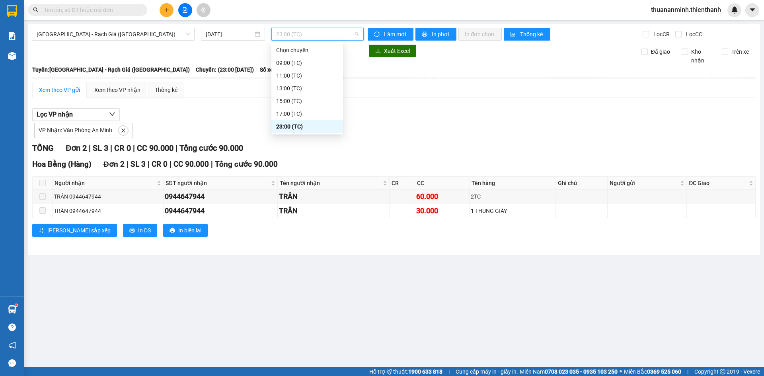
click at [301, 126] on div "23:00 (TC)" at bounding box center [307, 126] width 62 height 9
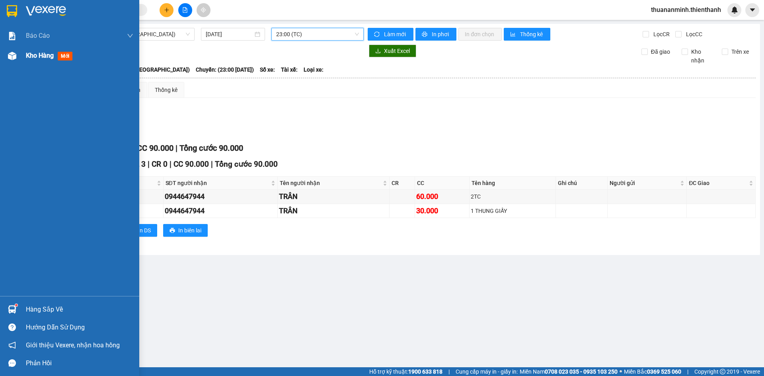
click at [47, 53] on span "Kho hàng" at bounding box center [40, 56] width 28 height 8
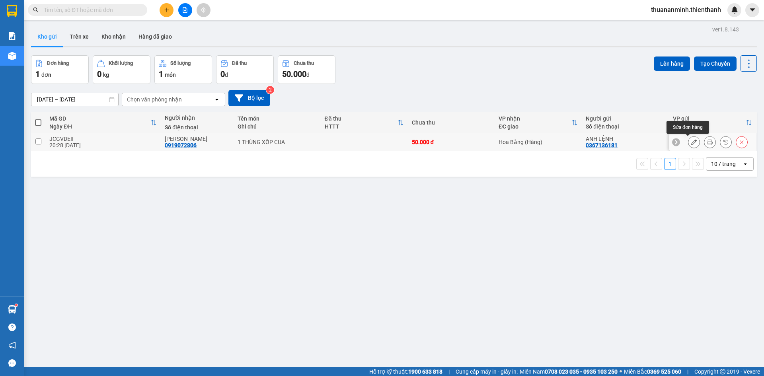
click at [691, 140] on icon at bounding box center [694, 142] width 6 height 6
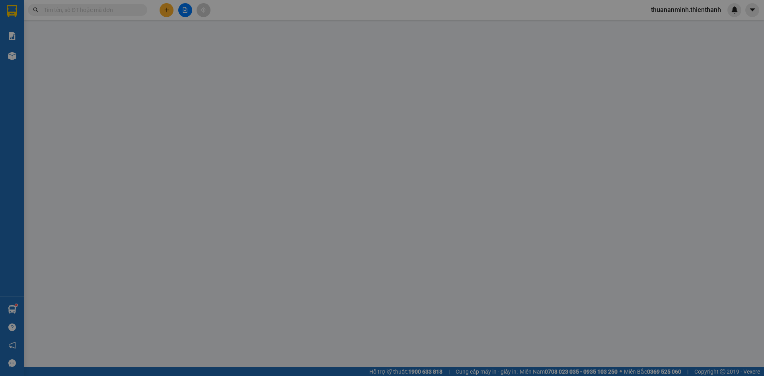
type input "0367136181"
type input "0919072806"
type input "50.000"
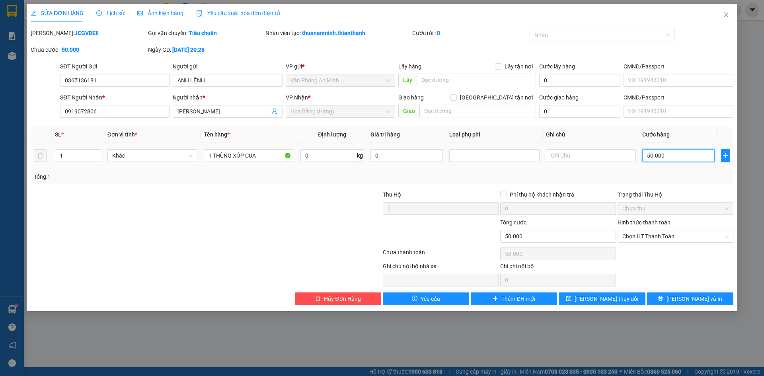
click at [671, 154] on input "50.000" at bounding box center [678, 155] width 72 height 13
type input "6"
type input "60"
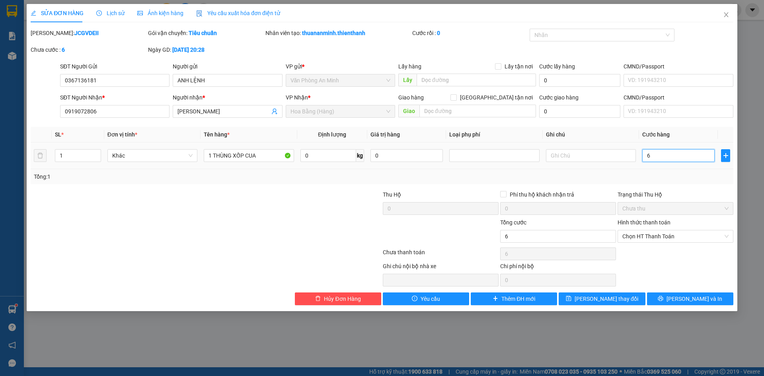
type input "60"
type input "60.000"
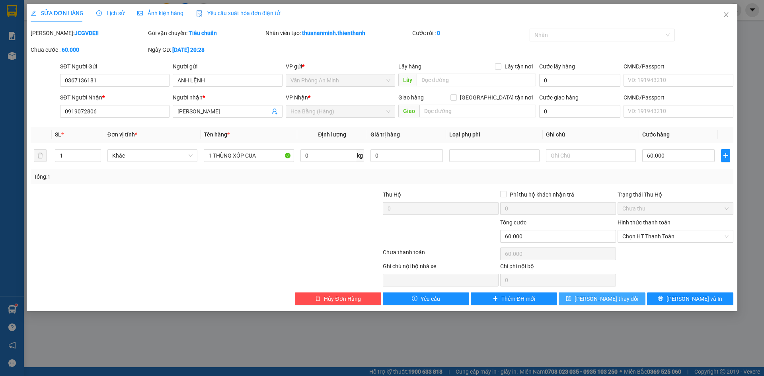
click at [617, 299] on span "[PERSON_NAME] thay đổi" at bounding box center [606, 298] width 64 height 9
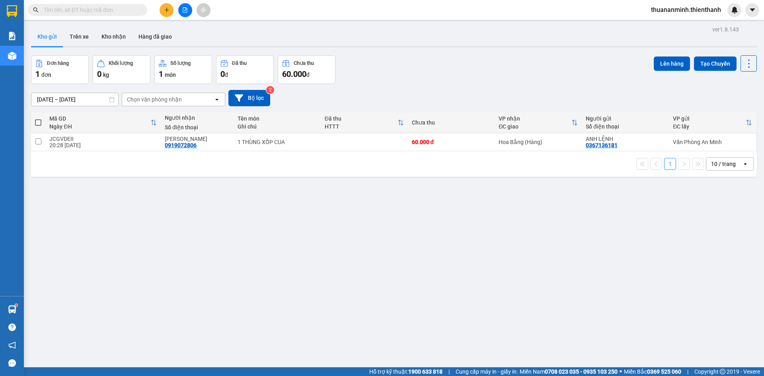
click at [37, 122] on span at bounding box center [38, 122] width 6 height 6
click at [38, 119] on input "checkbox" at bounding box center [38, 119] width 0 height 0
checkbox input "true"
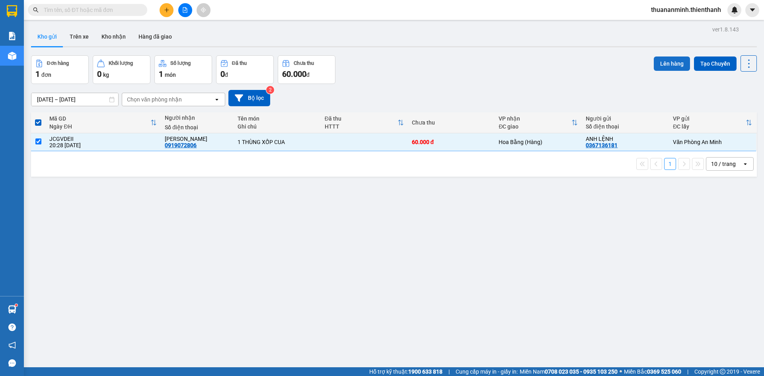
click at [659, 61] on button "Lên hàng" at bounding box center [671, 63] width 36 height 14
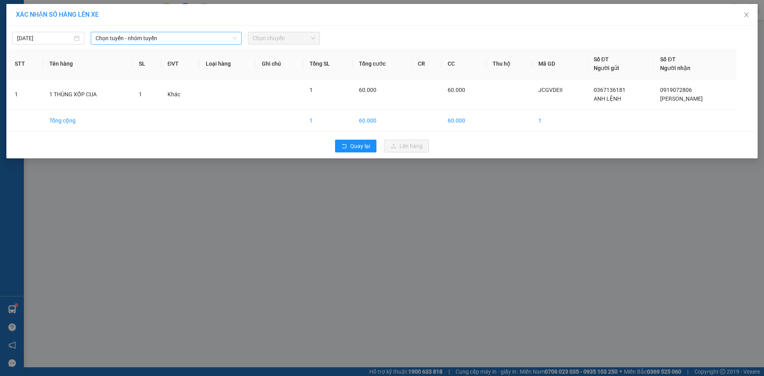
click at [200, 34] on span "Chọn tuyến - nhóm tuyến" at bounding box center [165, 38] width 141 height 12
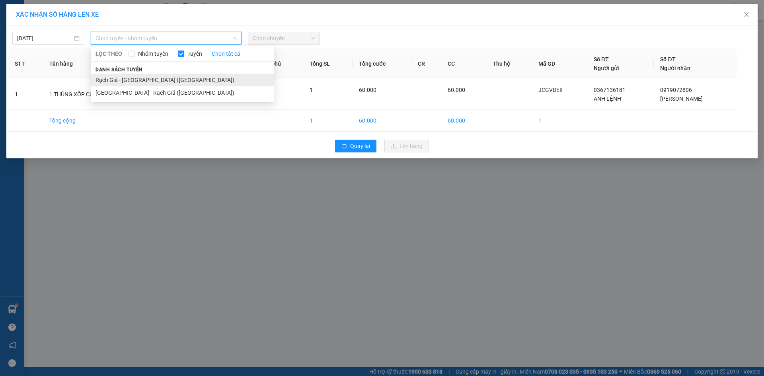
click at [152, 80] on li "Rạch Giá - [GEOGRAPHIC_DATA] ([GEOGRAPHIC_DATA])" at bounding box center [182, 80] width 183 height 13
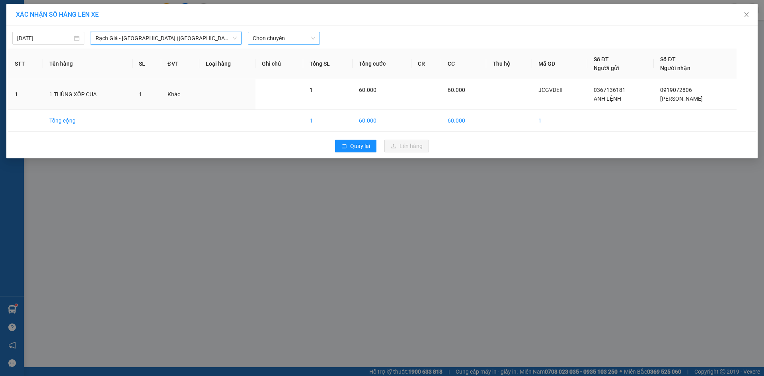
click at [294, 37] on span "Chọn chuyến" at bounding box center [284, 38] width 62 height 12
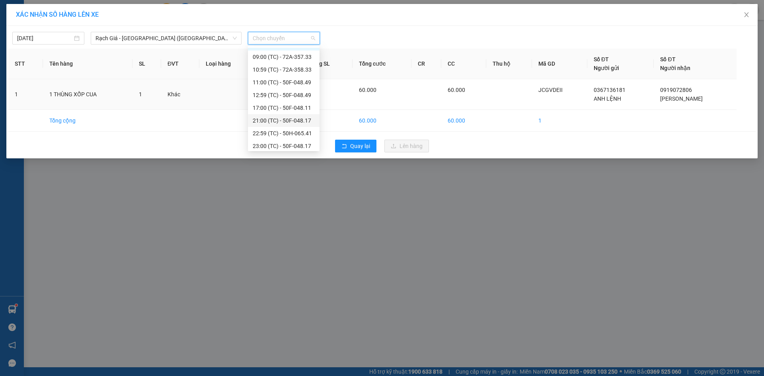
scroll to position [13, 0]
click at [294, 142] on div "23:00 (TC) - 50F-048.17" at bounding box center [284, 143] width 62 height 9
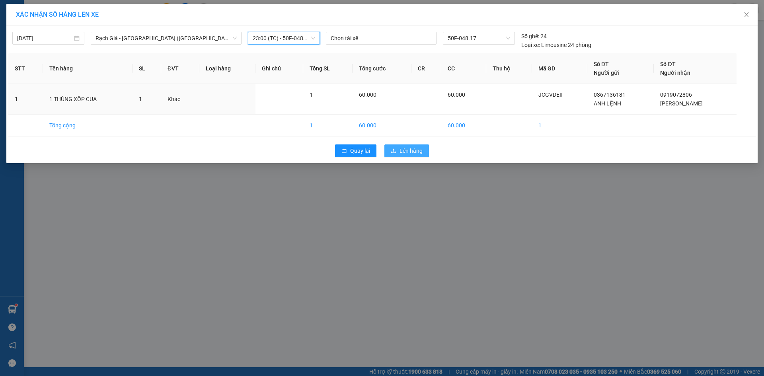
click at [412, 153] on span "Lên hàng" at bounding box center [410, 150] width 23 height 9
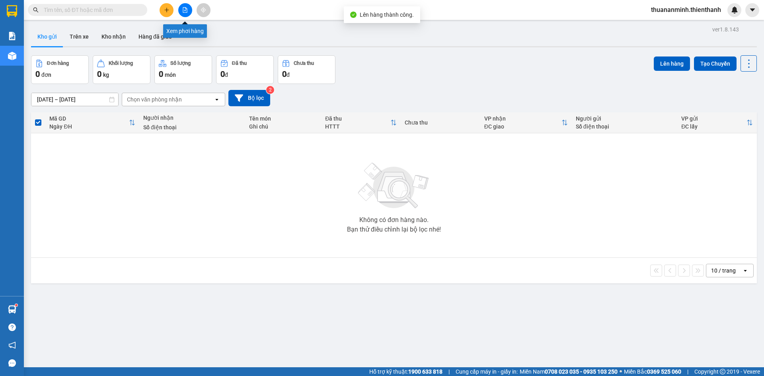
click at [188, 8] on button at bounding box center [185, 10] width 14 height 14
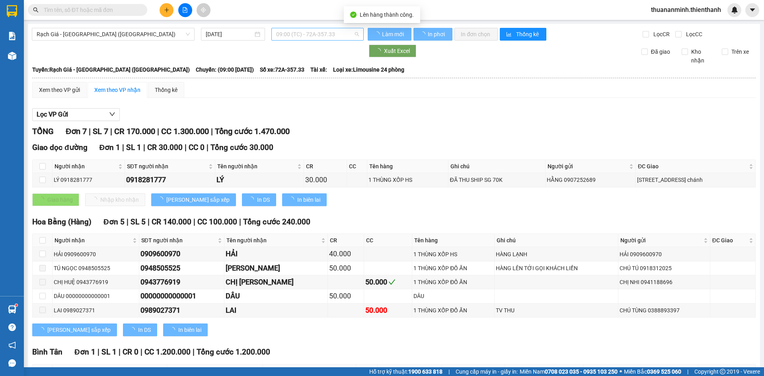
click at [334, 33] on span "09:00 (TC) - 72A-357.33" at bounding box center [317, 34] width 83 height 12
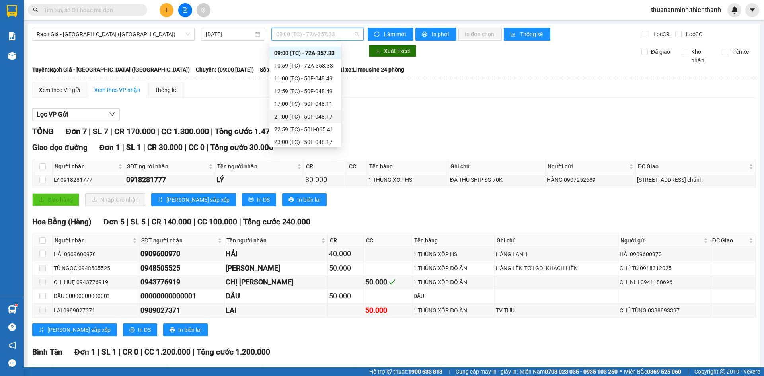
scroll to position [13, 0]
click at [318, 136] on div "23:00 (TC) - 50F-048.17" at bounding box center [305, 139] width 62 height 9
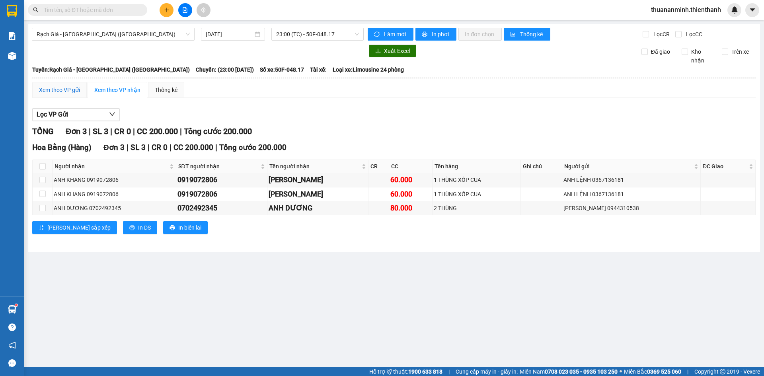
click at [59, 89] on div "Xem theo VP gửi" at bounding box center [59, 90] width 41 height 9
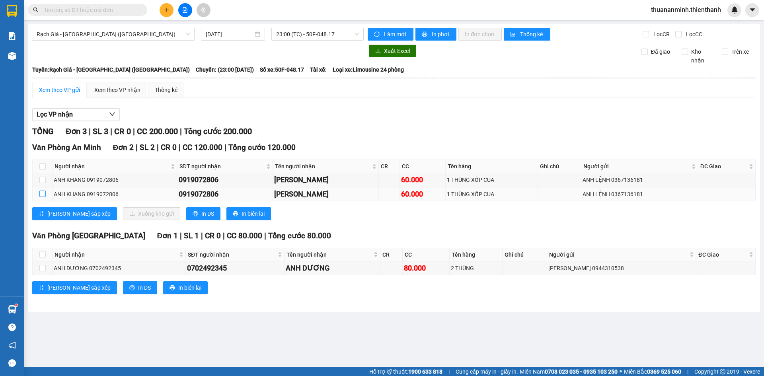
click at [42, 194] on input "checkbox" at bounding box center [42, 193] width 6 height 6
checkbox input "true"
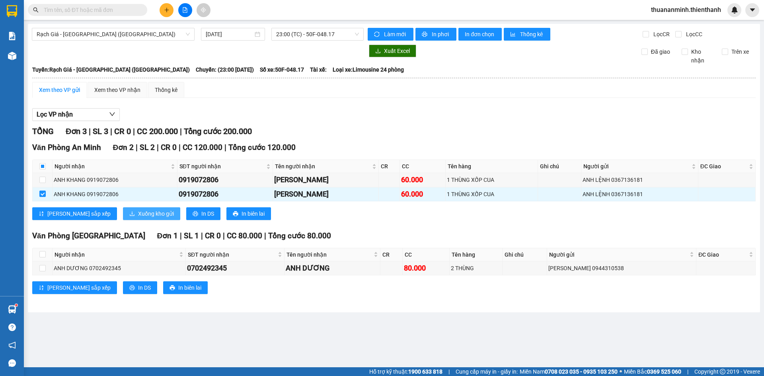
click at [138, 215] on span "Xuống kho gửi" at bounding box center [156, 213] width 36 height 9
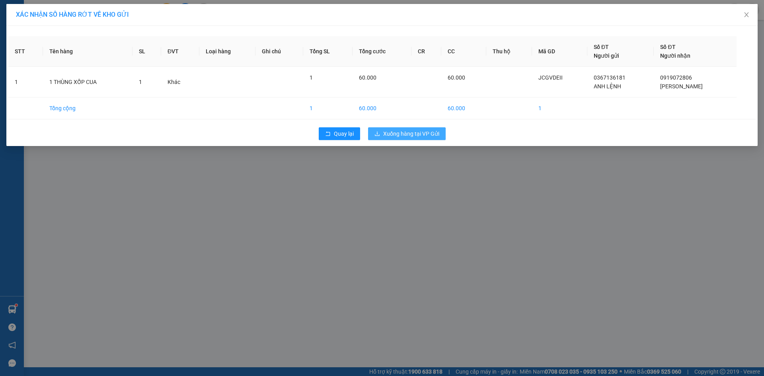
click at [403, 135] on span "Xuống hàng tại VP Gửi" at bounding box center [411, 133] width 56 height 9
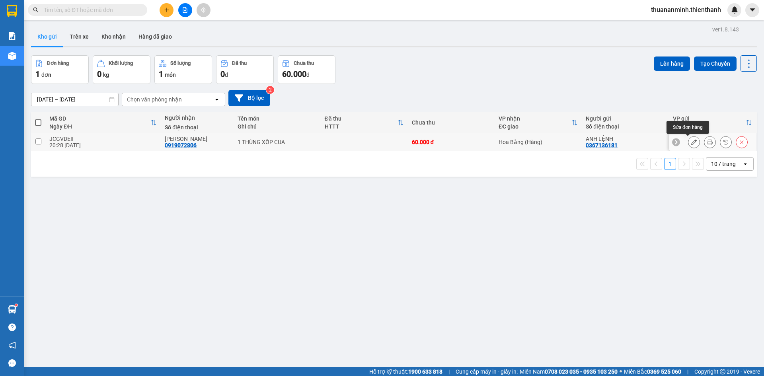
click at [691, 142] on icon at bounding box center [694, 142] width 6 height 6
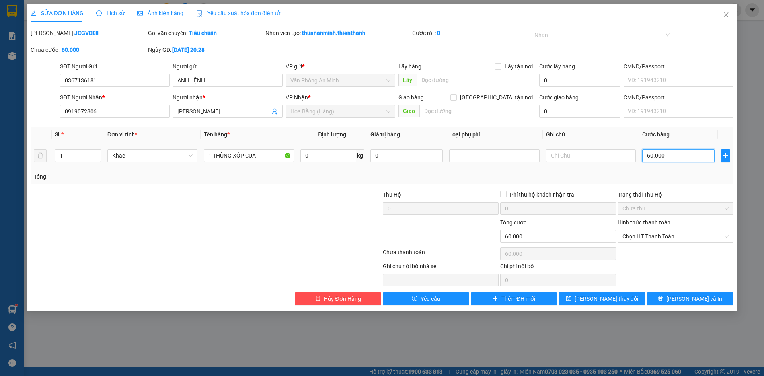
click at [680, 155] on input "60.000" at bounding box center [678, 155] width 72 height 13
type input "5"
type input "50"
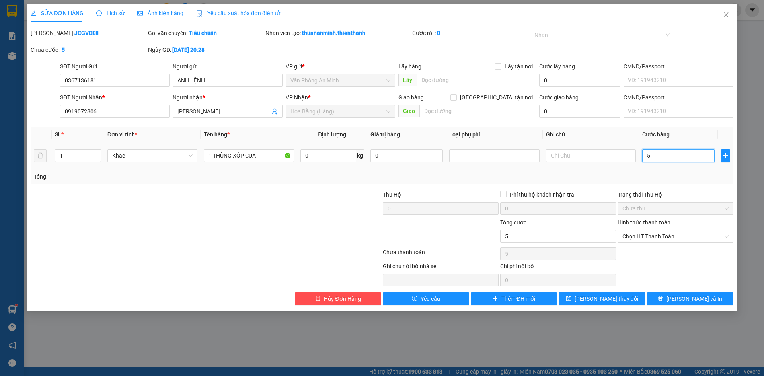
type input "50"
type input "50.000"
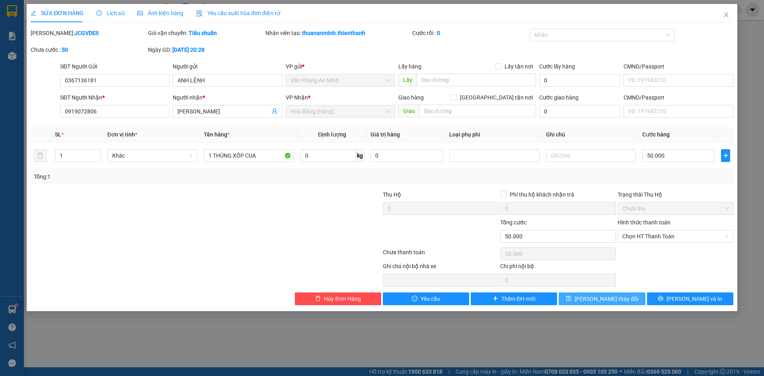
click at [611, 299] on span "[PERSON_NAME] thay đổi" at bounding box center [606, 298] width 64 height 9
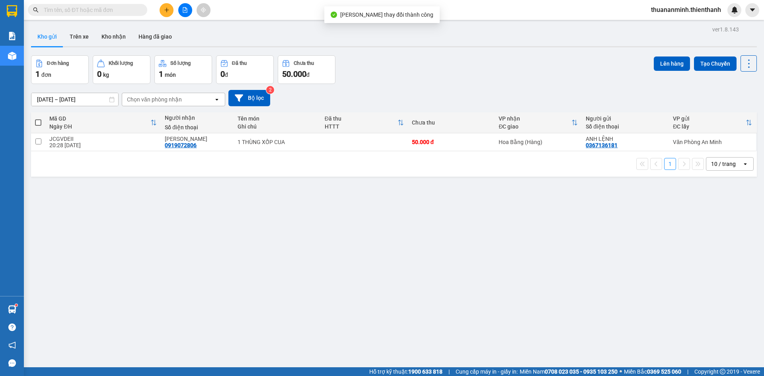
click at [35, 120] on th at bounding box center [38, 122] width 14 height 21
click at [36, 121] on span at bounding box center [38, 122] width 6 height 6
click at [38, 119] on input "checkbox" at bounding box center [38, 119] width 0 height 0
checkbox input "true"
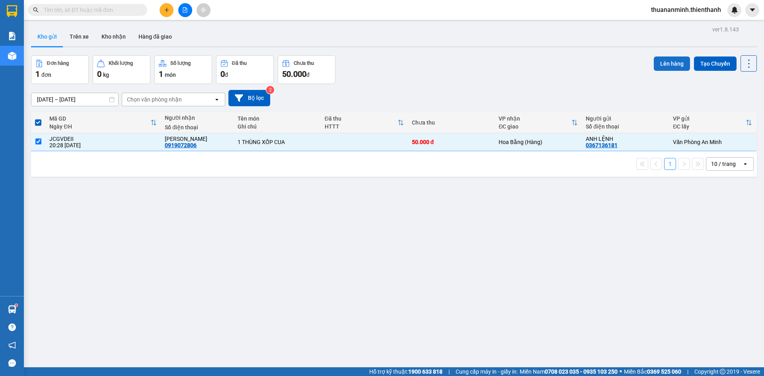
click at [672, 62] on button "Lên hàng" at bounding box center [671, 63] width 36 height 14
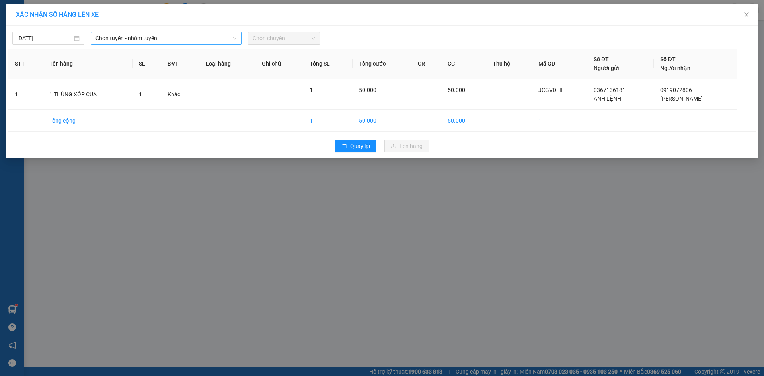
click at [131, 39] on span "Chọn tuyến - nhóm tuyến" at bounding box center [165, 38] width 141 height 12
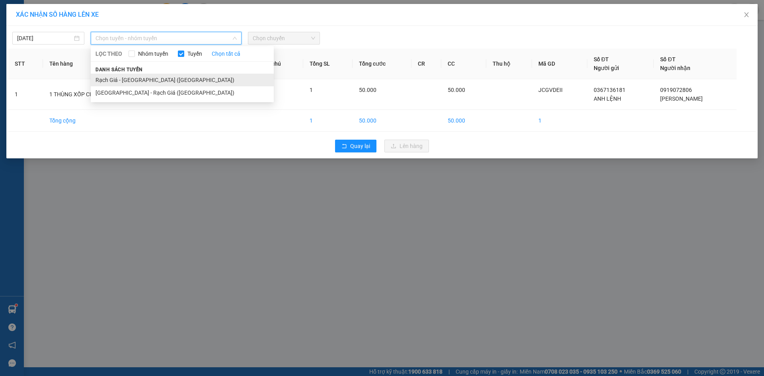
click at [128, 80] on li "Rạch Giá - [GEOGRAPHIC_DATA] ([GEOGRAPHIC_DATA])" at bounding box center [182, 80] width 183 height 13
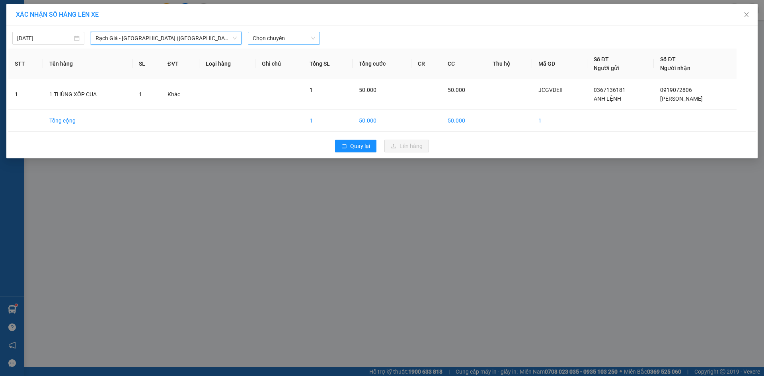
click at [292, 37] on span "Chọn chuyến" at bounding box center [284, 38] width 62 height 12
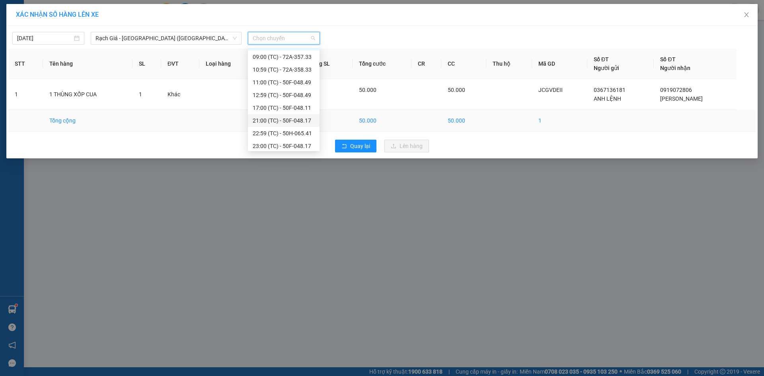
scroll to position [13, 0]
click at [292, 143] on div "23:00 (TC) - 50F-048.17" at bounding box center [284, 143] width 62 height 9
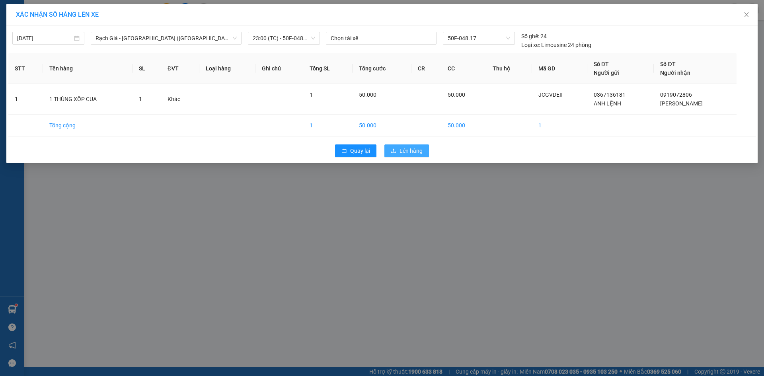
click at [409, 150] on span "Lên hàng" at bounding box center [410, 150] width 23 height 9
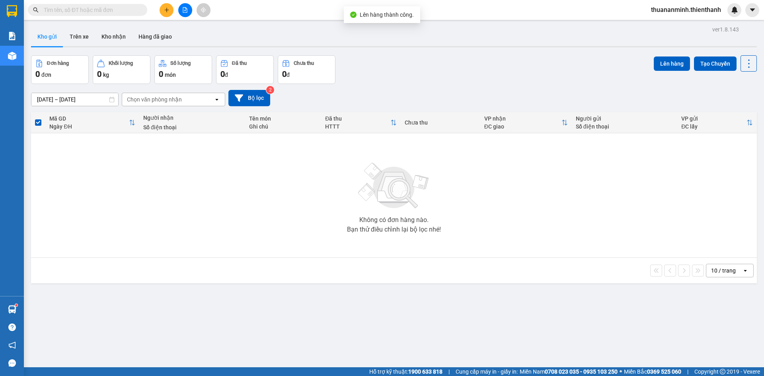
drag, startPoint x: 583, startPoint y: 75, endPoint x: 535, endPoint y: 61, distance: 49.7
click at [582, 75] on div "Đơn hàng 0 đơn Khối lượng 0 kg Số lượng 0 món Đã thu 0 đ Chưa thu 0 đ Lên hàng …" at bounding box center [393, 69] width 725 height 29
click at [187, 12] on icon "file-add" at bounding box center [185, 10] width 6 height 6
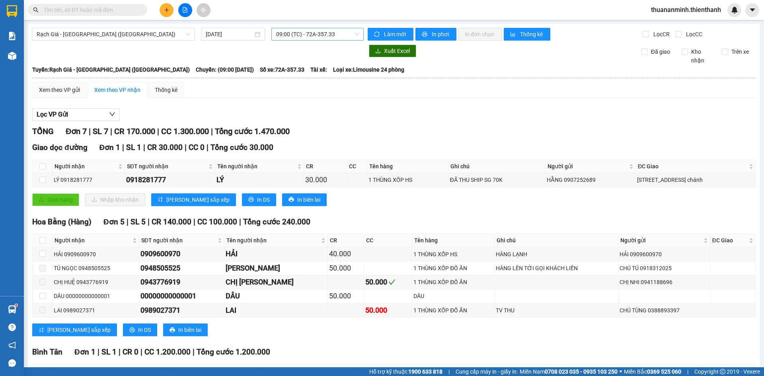
click at [306, 31] on span "09:00 (TC) - 72A-357.33" at bounding box center [317, 34] width 83 height 12
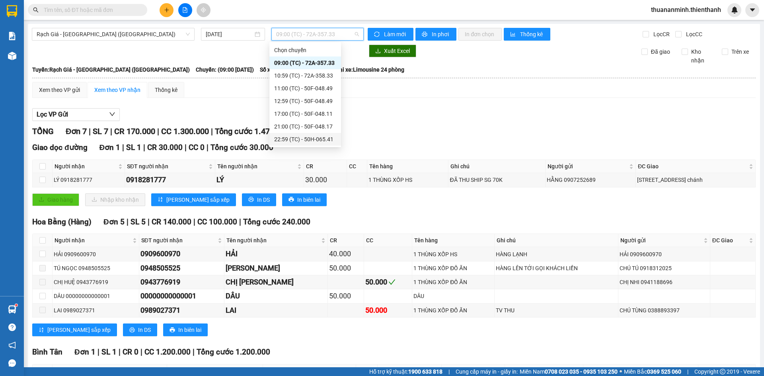
click at [300, 138] on div "22:59 (TC) - 50H-065.41" at bounding box center [305, 139] width 62 height 9
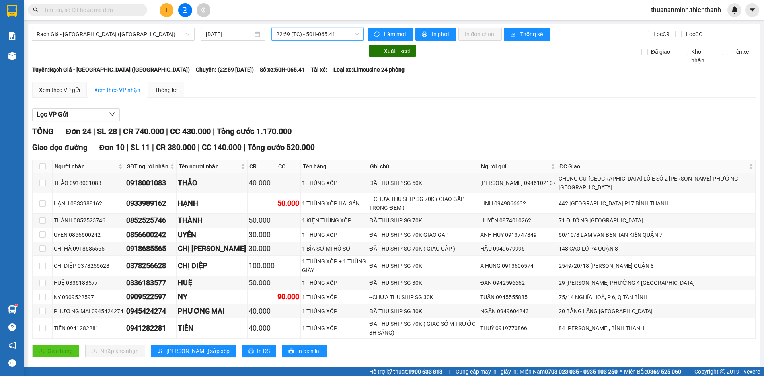
click at [329, 33] on span "22:59 (TC) - 50H-065.41" at bounding box center [317, 34] width 83 height 12
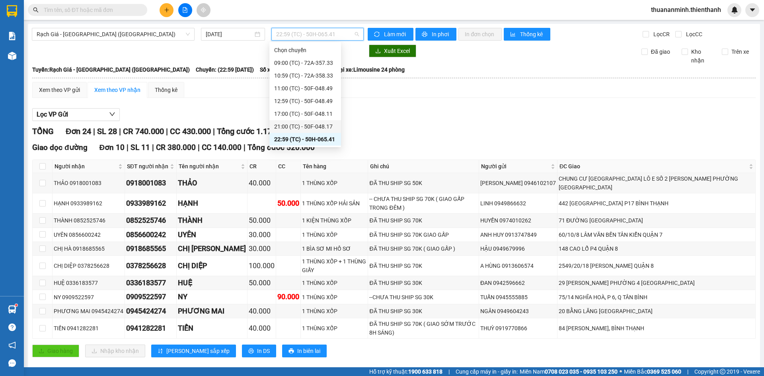
click at [301, 124] on div "21:00 (TC) - 50F-048.17" at bounding box center [305, 126] width 62 height 9
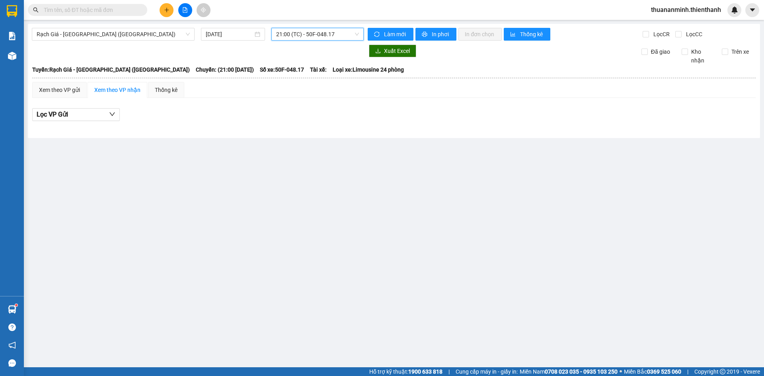
click at [336, 32] on span "21:00 (TC) - 50F-048.17" at bounding box center [317, 34] width 83 height 12
click at [169, 33] on span "Rạch Giá - [GEOGRAPHIC_DATA] ([GEOGRAPHIC_DATA])" at bounding box center [113, 34] width 153 height 12
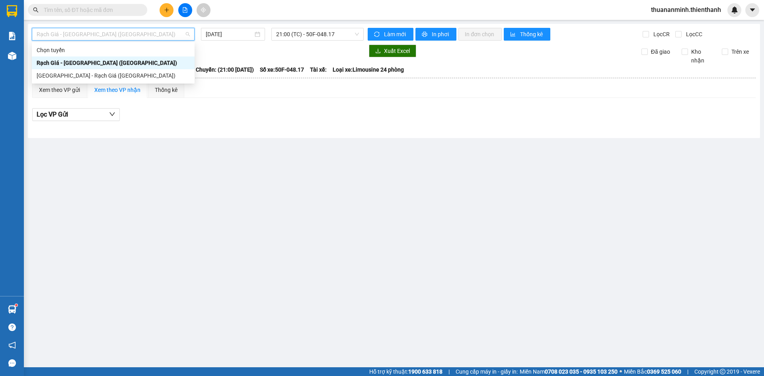
click at [169, 33] on span "Rạch Giá - [GEOGRAPHIC_DATA] ([GEOGRAPHIC_DATA])" at bounding box center [113, 34] width 153 height 12
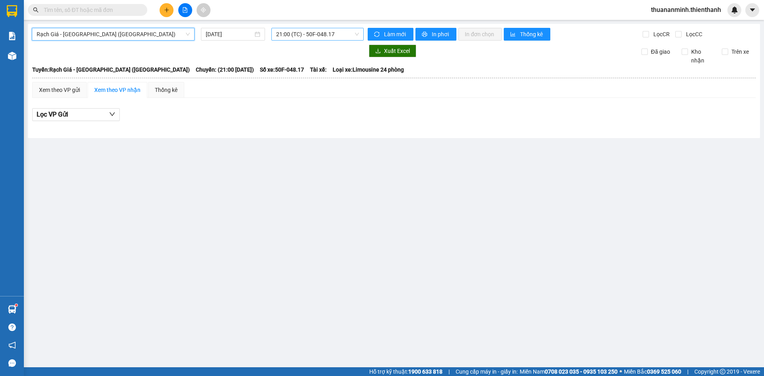
click at [332, 33] on span "21:00 (TC) - 50F-048.17" at bounding box center [317, 34] width 83 height 12
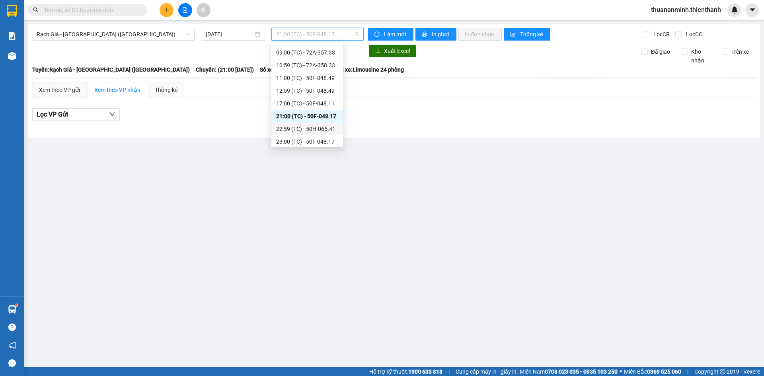
scroll to position [13, 0]
click at [308, 136] on div "23:00 (TC) - 50F-048.17" at bounding box center [307, 139] width 62 height 9
